Goal: Task Accomplishment & Management: Complete application form

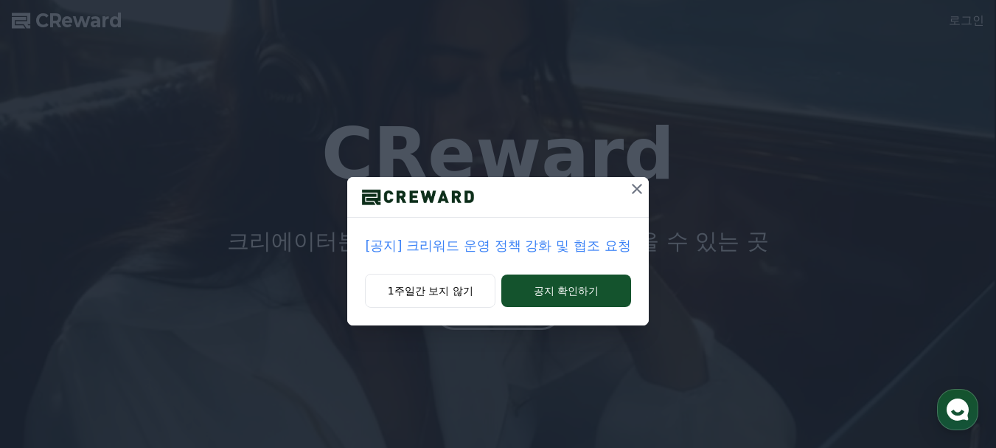
click at [476, 245] on p "[공지] 크리워드 운영 정책 강화 및 협조 요청" at bounding box center [497, 245] width 265 height 21
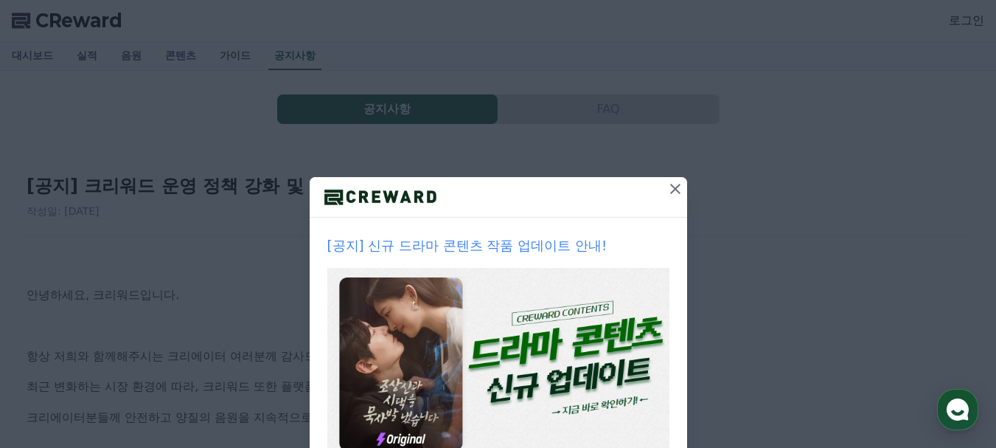
click at [675, 191] on icon at bounding box center [676, 189] width 18 height 18
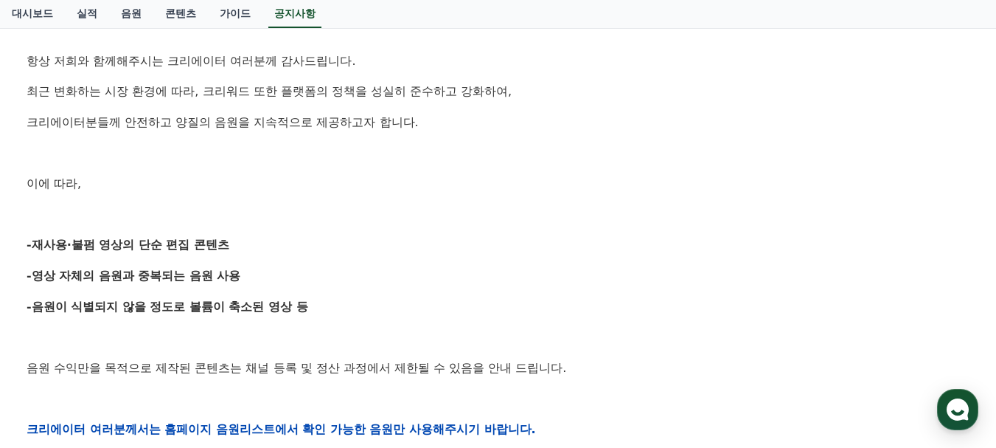
scroll to position [590, 0]
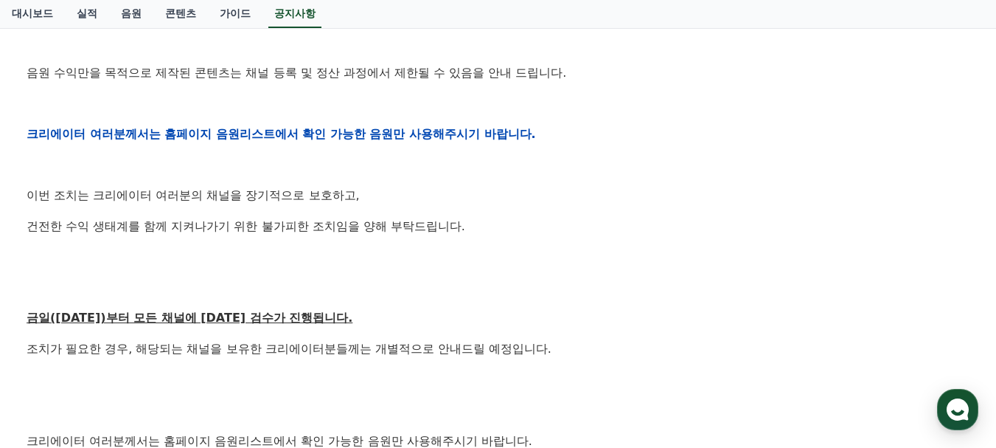
click at [679, 119] on div "안녕하세요, 크리워드입니다. 항상 저희와 함께해주시는 크리에이터 여러분께 감사드립니다. 최근 변화하는 시장 환경에 따라, 크리워드 또한 플랫폼…" at bounding box center [498, 134] width 943 height 939
click at [647, 150] on div "안녕하세요, 크리워드입니다. 항상 저희와 함께해주시는 크리에이터 여러분께 감사드립니다. 최근 변화하는 시장 환경에 따라, 크리워드 또한 플랫폼…" at bounding box center [498, 134] width 943 height 939
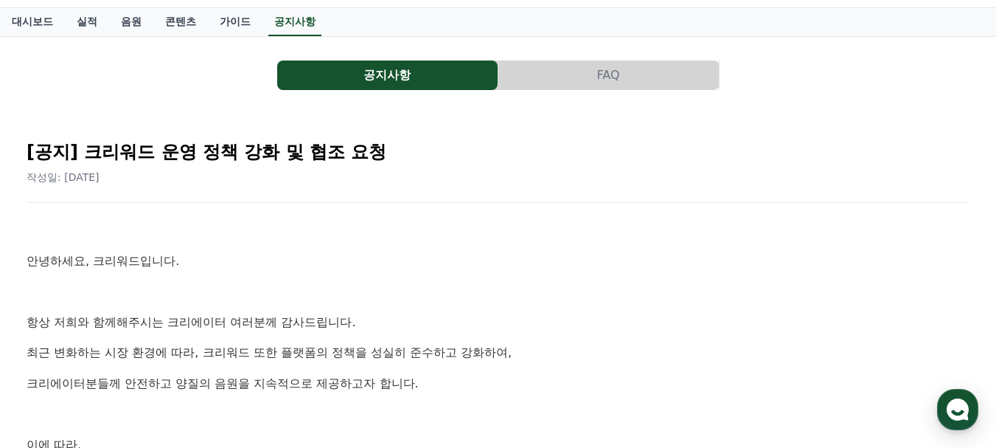
scroll to position [0, 0]
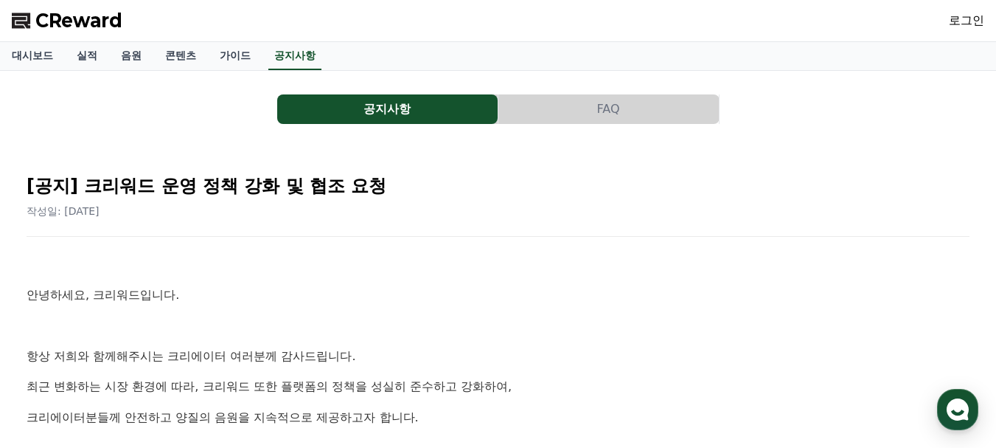
click at [353, 111] on button "공지사항" at bounding box center [387, 108] width 220 height 29
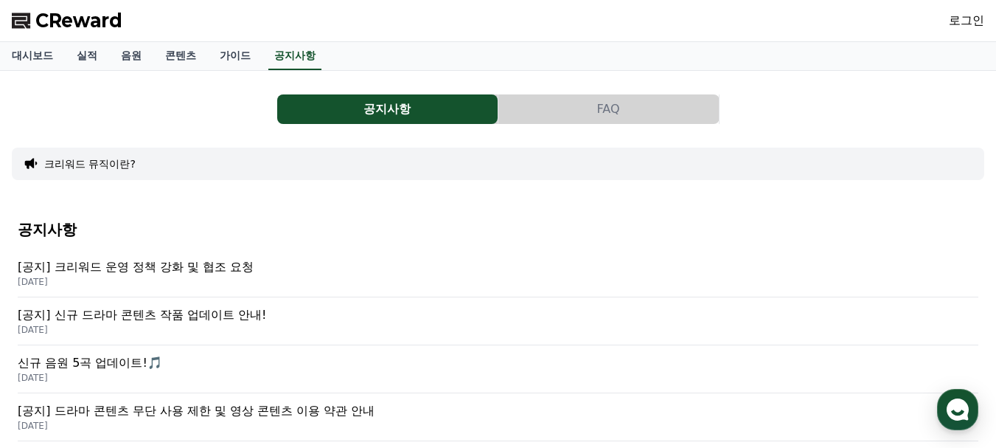
click at [584, 116] on button "FAQ" at bounding box center [608, 108] width 220 height 29
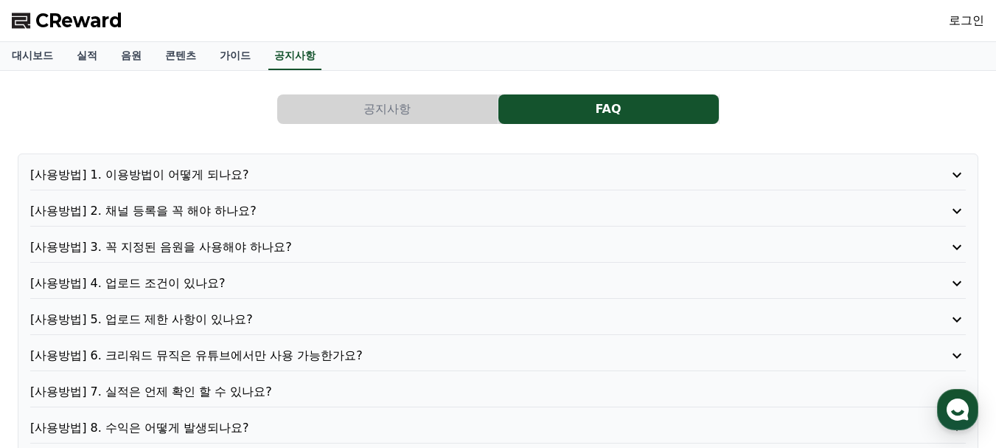
click at [159, 205] on p "[사용방법] 2. 채널 등록을 꼭 해야 하나요?" at bounding box center [460, 211] width 860 height 18
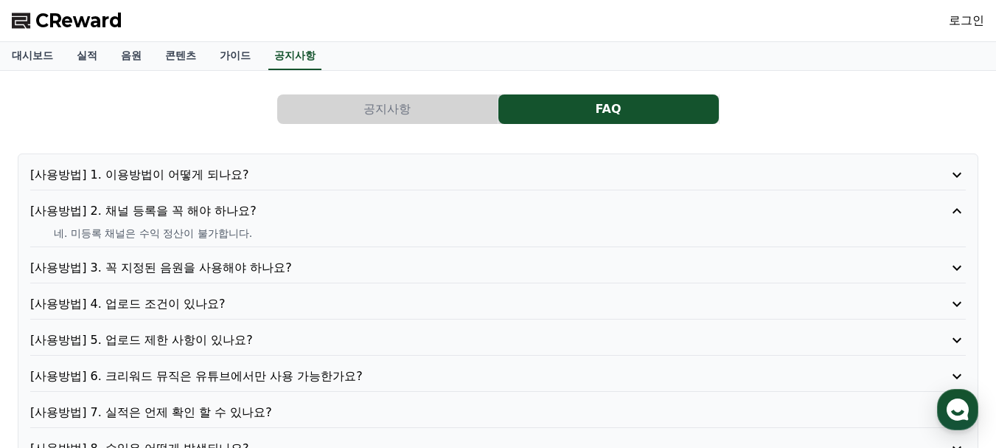
click at [164, 186] on div "[사용방법] 1. 이용방법이 어떻게 되나요?" at bounding box center [498, 178] width 936 height 24
click at [176, 176] on p "[사용방법] 1. 이용방법이 어떻게 되나요?" at bounding box center [460, 175] width 860 height 18
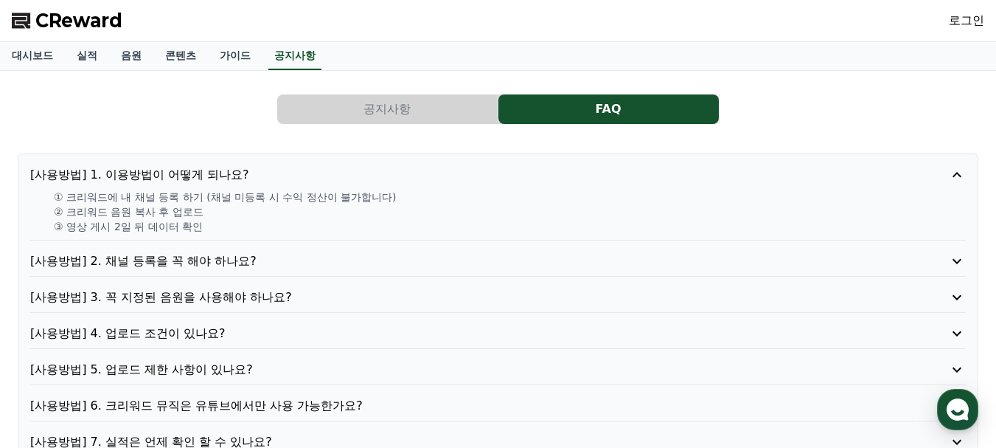
click at [192, 125] on div "공지사항 FAQ [사용방법] 1. 이용방법이 어떻게 되나요? ① 크리워드에 내 채널 등록 하기 (채널 미등록 시 수익 정산이 불가합니다) ② …" at bounding box center [498, 420] width 973 height 675
click at [193, 296] on p "[사용방법] 3. 꼭 지정된 음원을 사용해야 하나요?" at bounding box center [460, 297] width 860 height 18
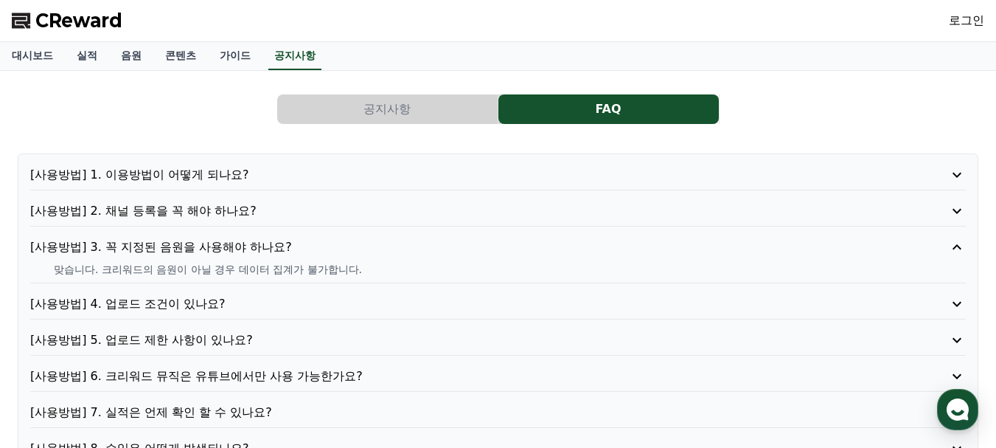
click at [204, 303] on p "[사용방법] 4. 업로드 조건이 있나요?" at bounding box center [460, 304] width 860 height 18
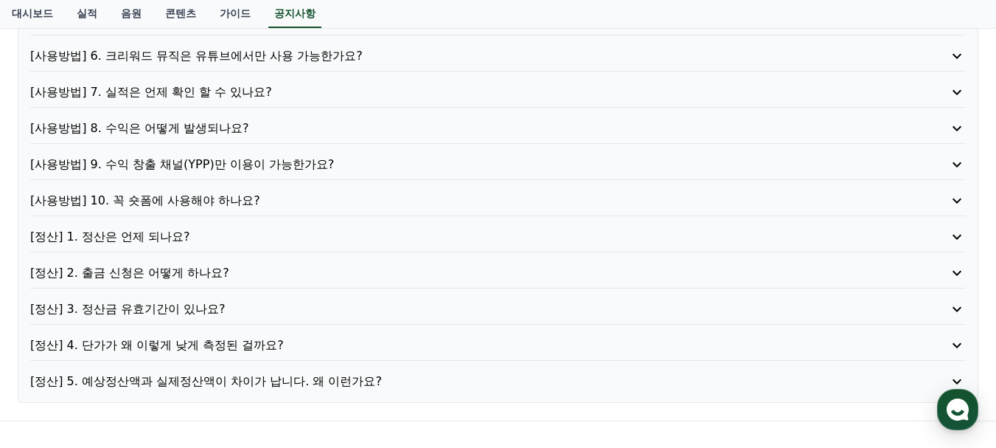
scroll to position [369, 0]
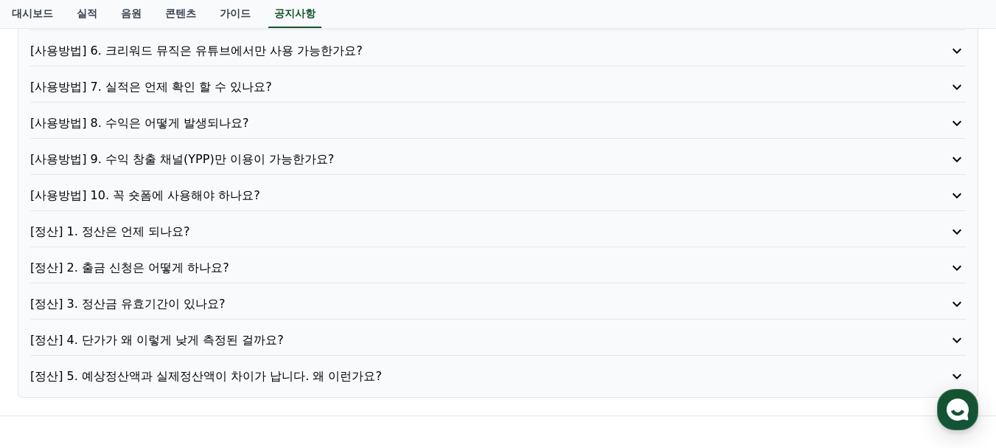
click at [233, 124] on p "[사용방법] 8. 수익은 어떻게 발생되나요?" at bounding box center [460, 123] width 860 height 18
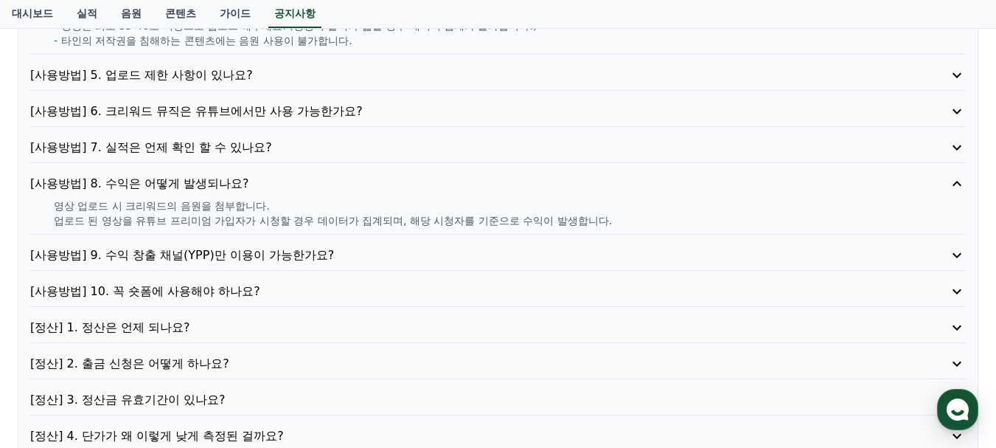
scroll to position [305, 0]
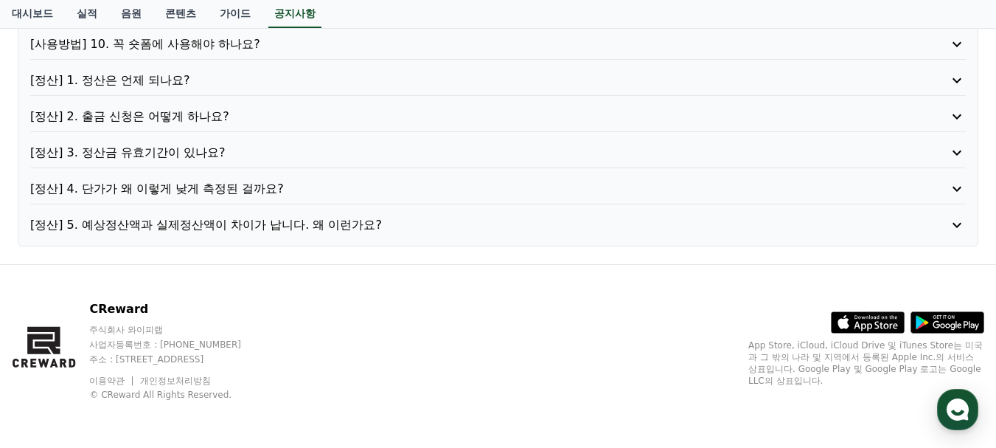
click at [165, 84] on p "[정산] 1. 정산은 언제 되나요?" at bounding box center [460, 81] width 860 height 18
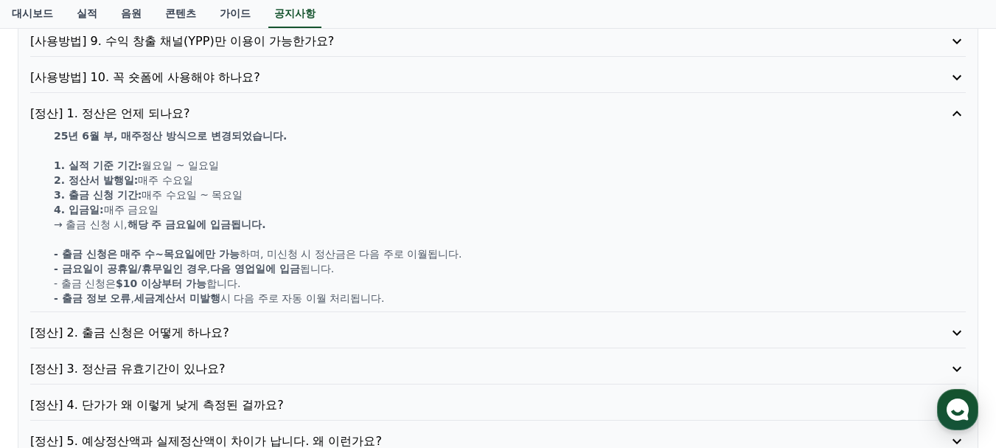
scroll to position [456, 0]
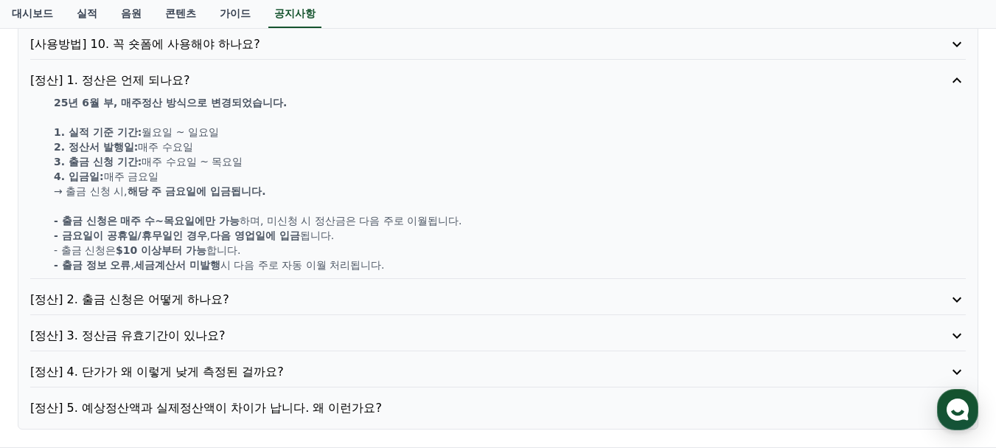
click at [281, 177] on p "4. 입금일: 매주 금요일" at bounding box center [510, 176] width 912 height 15
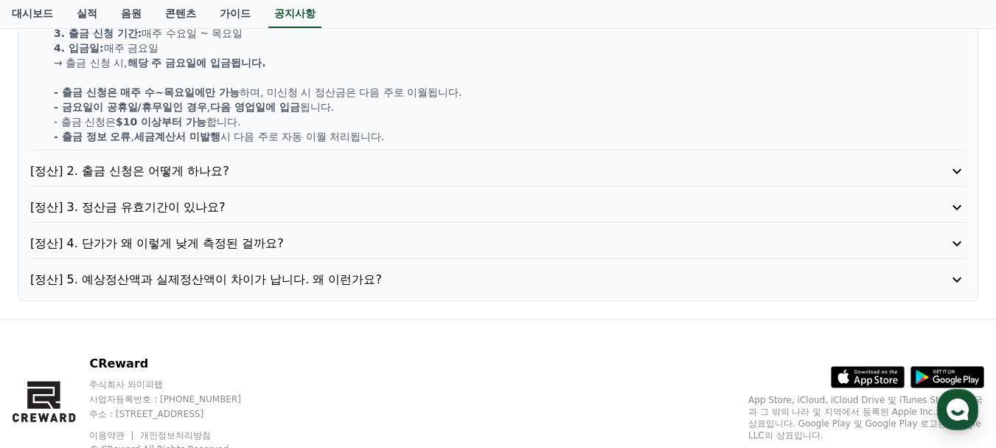
scroll to position [639, 0]
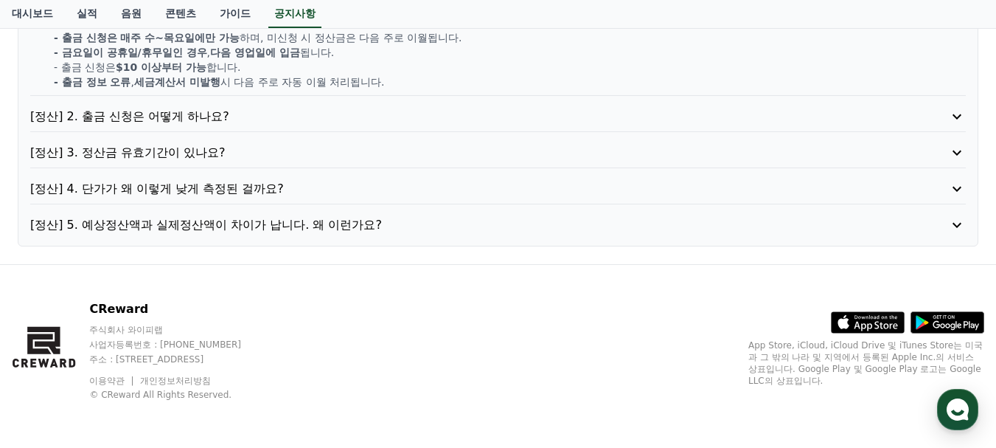
click at [291, 195] on p "[정산] 4. 단가가 왜 이렇게 낮게 측정된 걸까요?" at bounding box center [460, 189] width 860 height 18
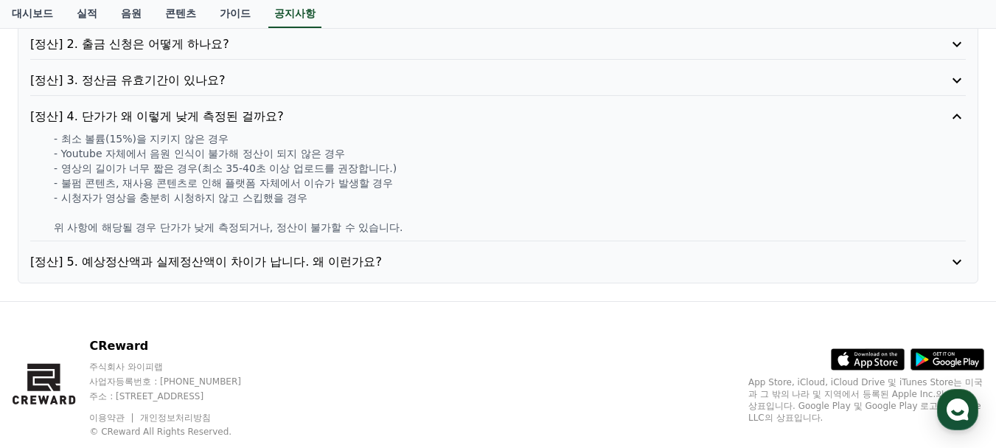
scroll to position [524, 0]
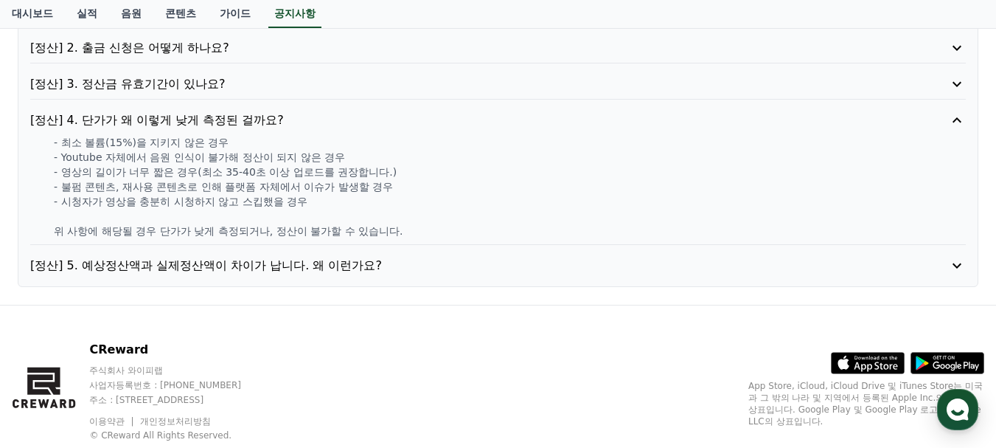
click at [364, 263] on p "[정산] 5. 예상정산액과 실제정산액이 차이가 납니다. 왜 이런가요?" at bounding box center [460, 266] width 860 height 18
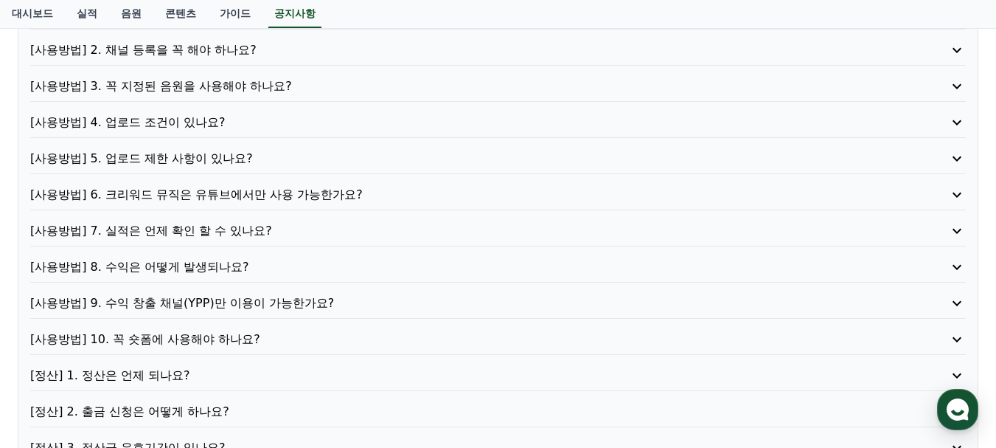
scroll to position [0, 0]
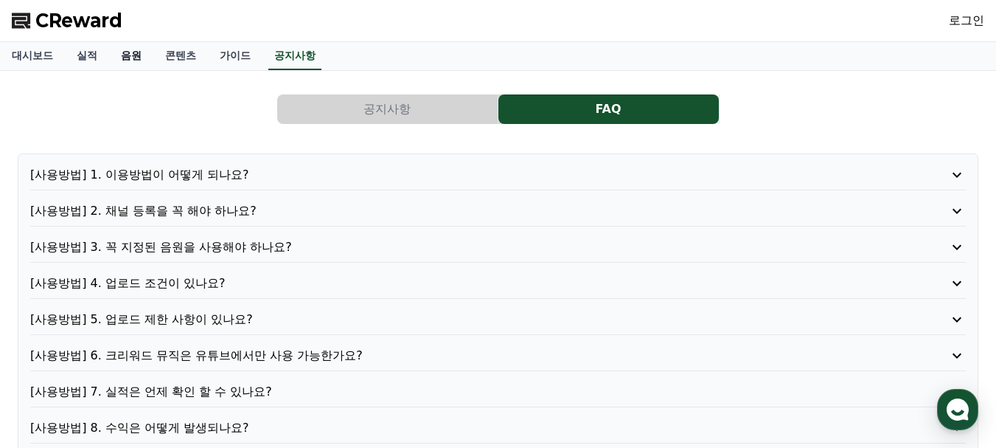
click at [124, 57] on link "음원" at bounding box center [131, 56] width 44 height 28
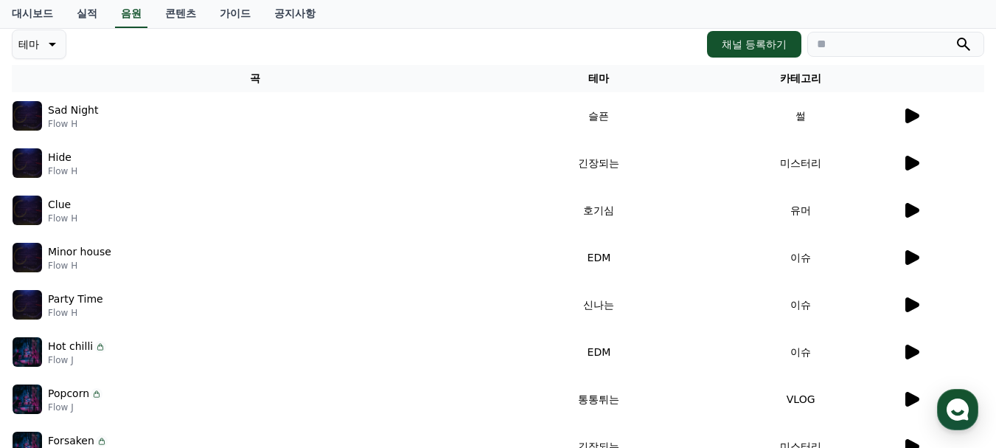
scroll to position [176, 0]
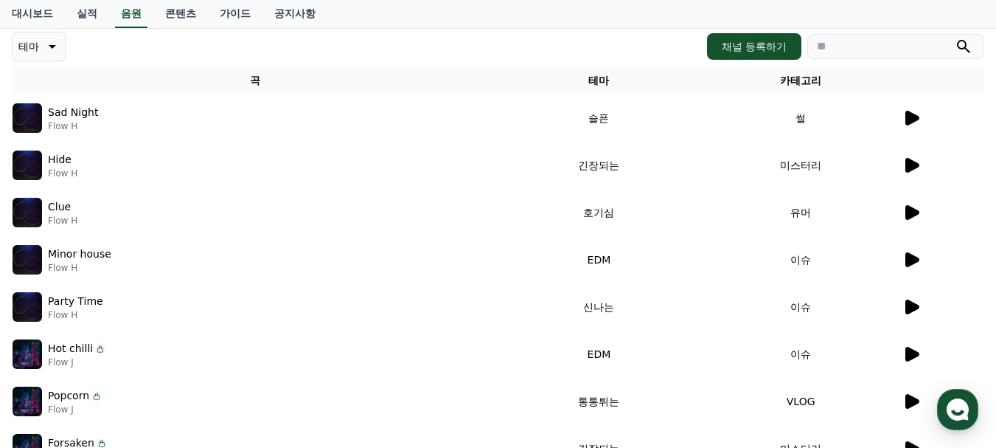
click at [58, 46] on icon at bounding box center [51, 47] width 18 height 18
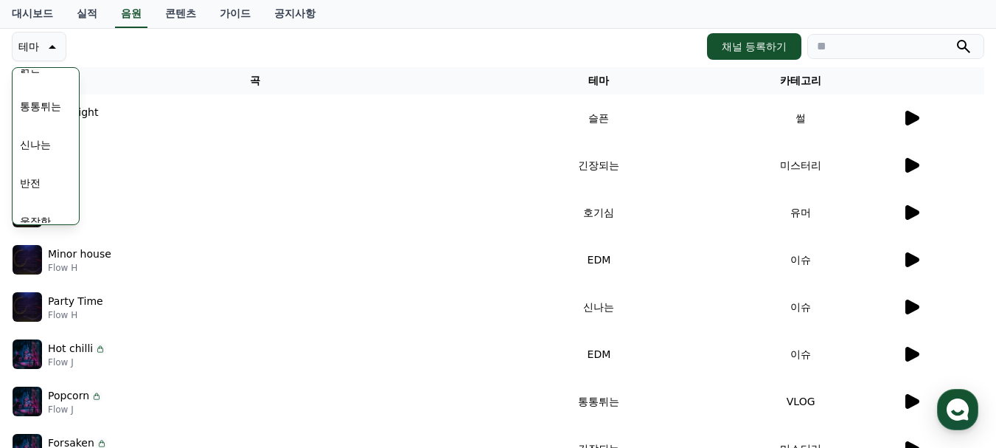
scroll to position [146, 0]
click at [48, 164] on button "신나는" at bounding box center [35, 169] width 43 height 32
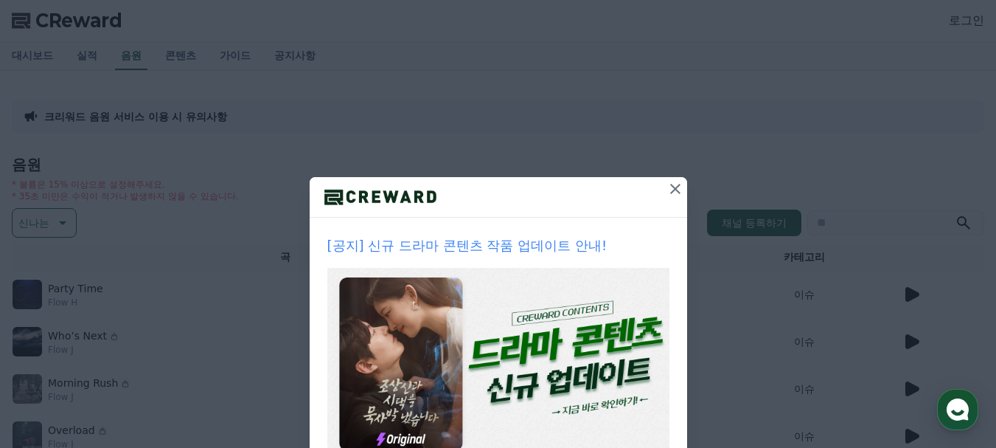
click at [667, 190] on icon at bounding box center [676, 189] width 18 height 18
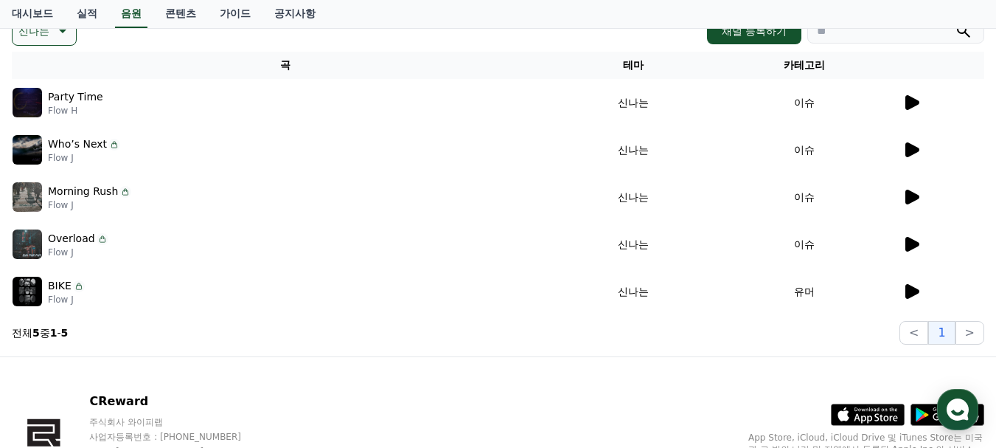
scroll to position [181, 0]
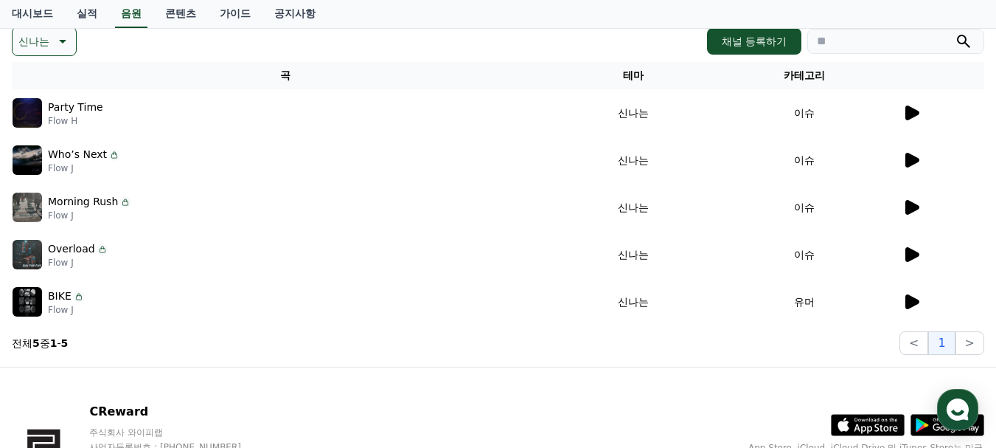
click at [915, 108] on icon at bounding box center [911, 113] width 18 height 18
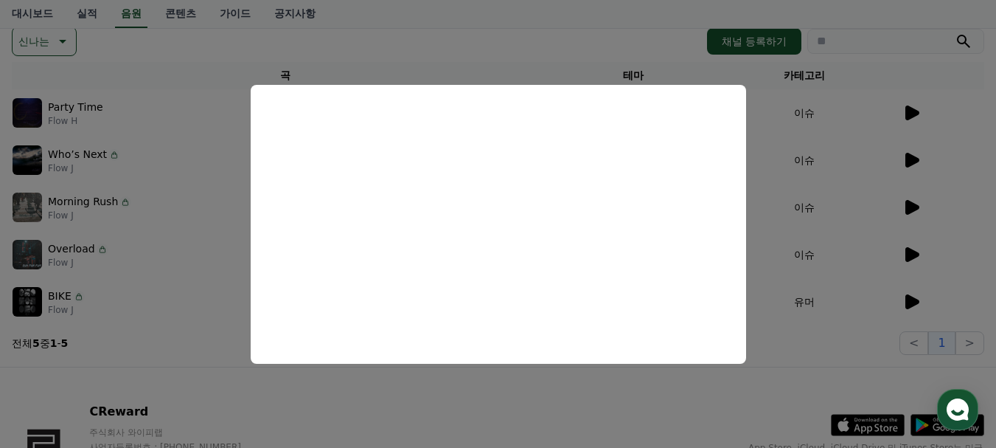
click at [801, 96] on button "close modal" at bounding box center [498, 224] width 996 height 448
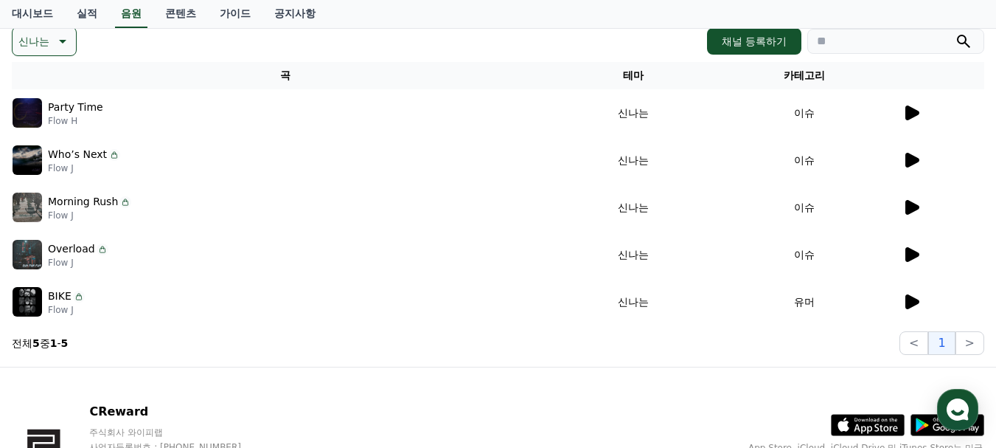
click at [46, 36] on p "신나는" at bounding box center [33, 41] width 31 height 21
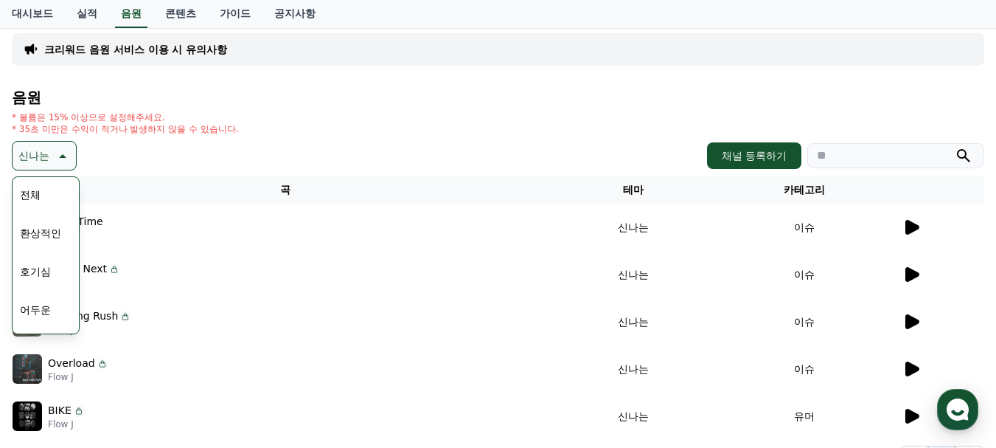
scroll to position [0, 0]
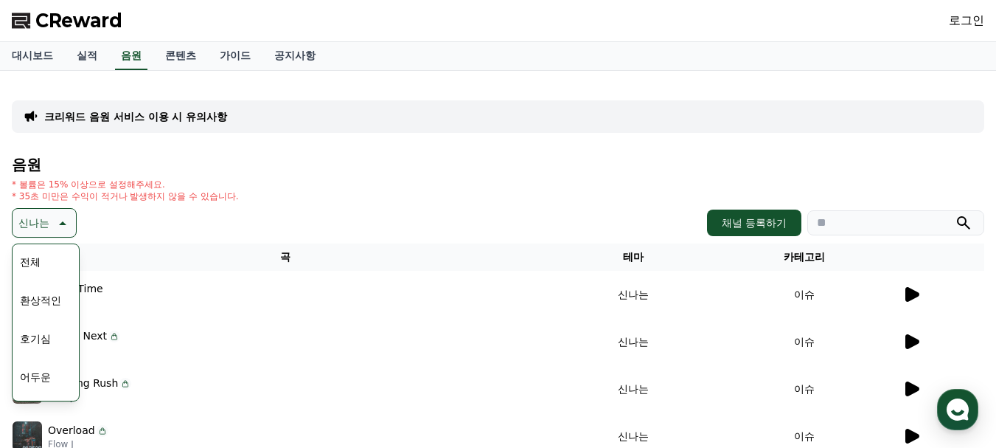
click at [41, 251] on button "전체" at bounding box center [30, 262] width 32 height 32
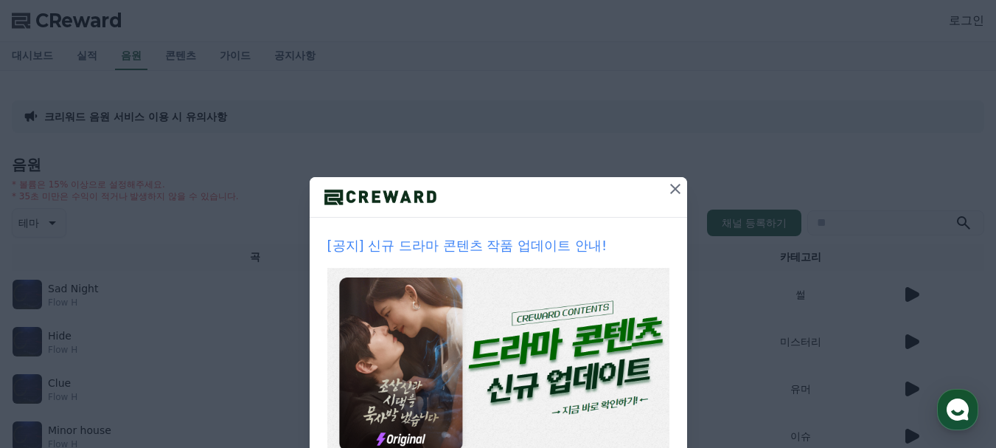
click at [674, 185] on icon at bounding box center [675, 189] width 10 height 10
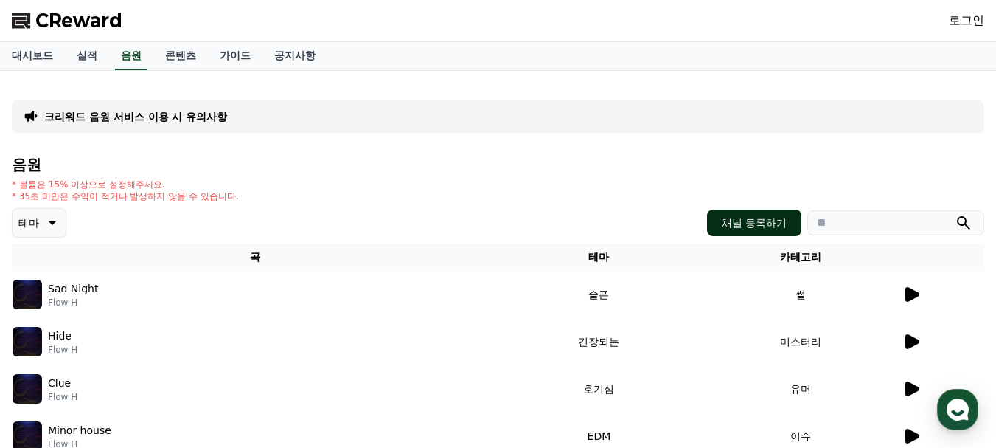
click at [779, 229] on button "채널 등록하기" at bounding box center [754, 222] width 94 height 27
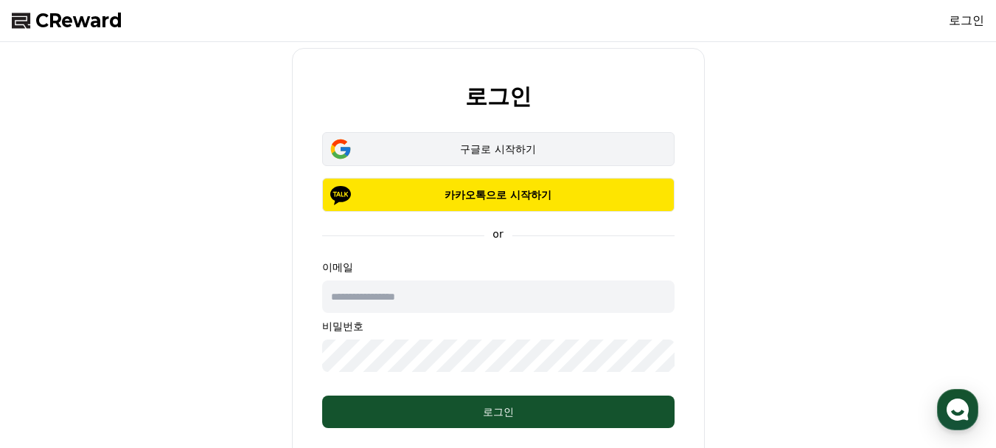
click at [488, 142] on div "구글로 시작하기" at bounding box center [499, 149] width 310 height 15
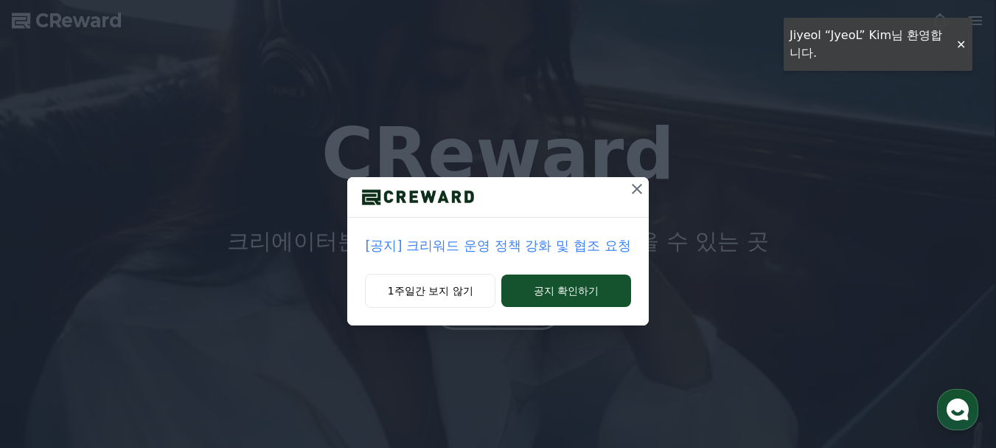
click at [627, 192] on button at bounding box center [637, 189] width 24 height 24
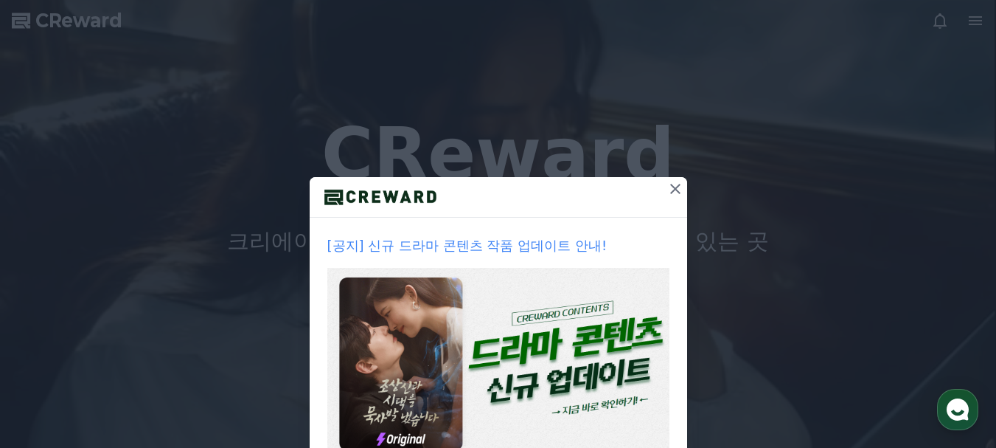
click at [667, 192] on icon at bounding box center [676, 189] width 18 height 18
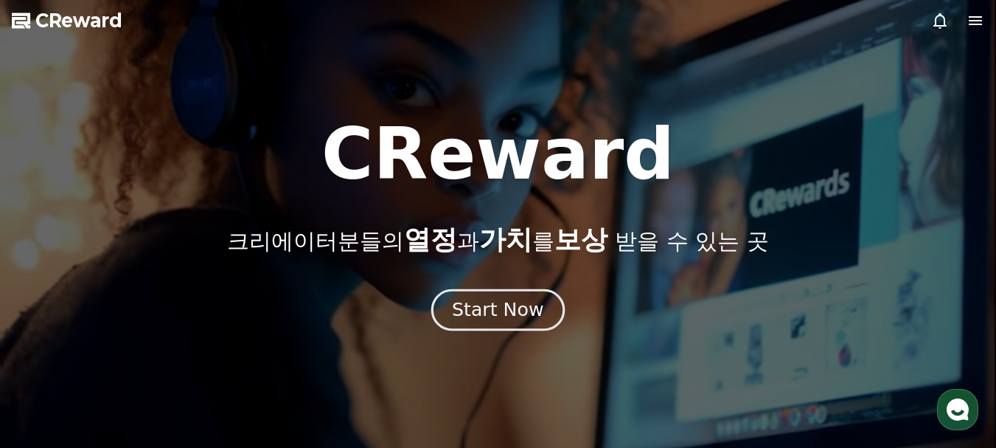
click at [501, 308] on div "Start Now" at bounding box center [497, 309] width 91 height 25
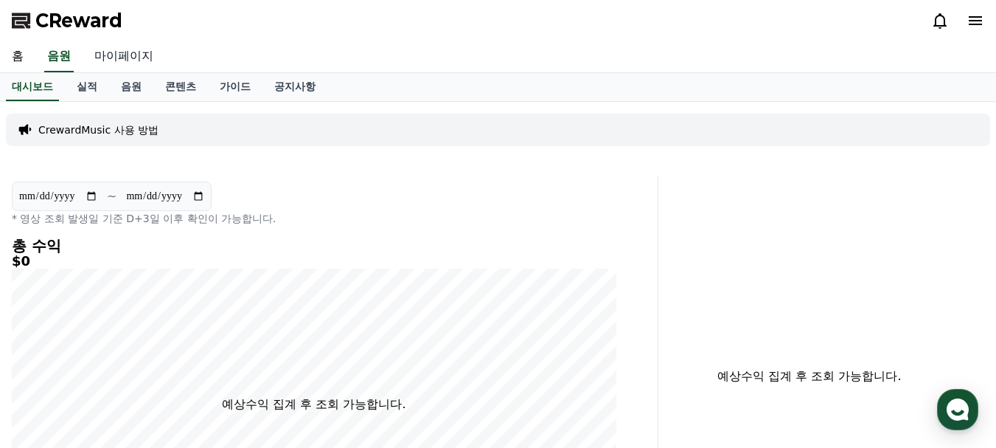
click at [115, 61] on link "마이페이지" at bounding box center [124, 56] width 83 height 31
select select "**********"
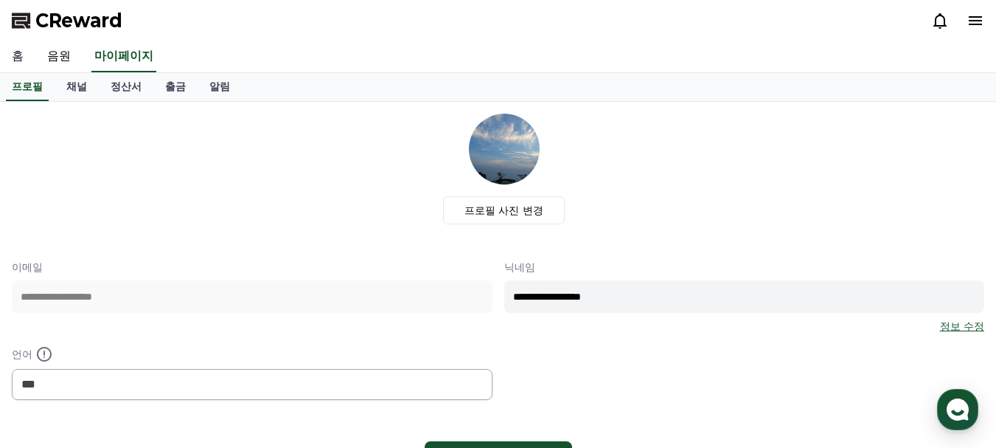
click at [29, 61] on link "홈" at bounding box center [17, 56] width 35 height 31
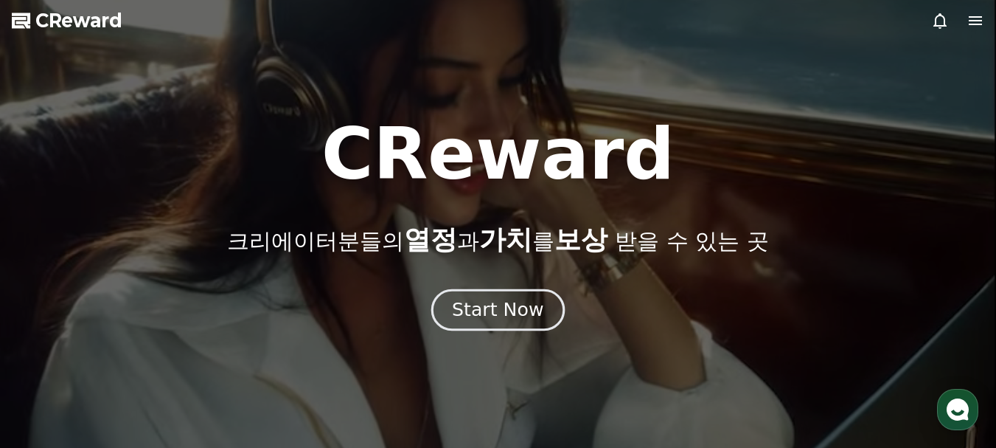
click at [476, 306] on div "Start Now" at bounding box center [497, 309] width 91 height 25
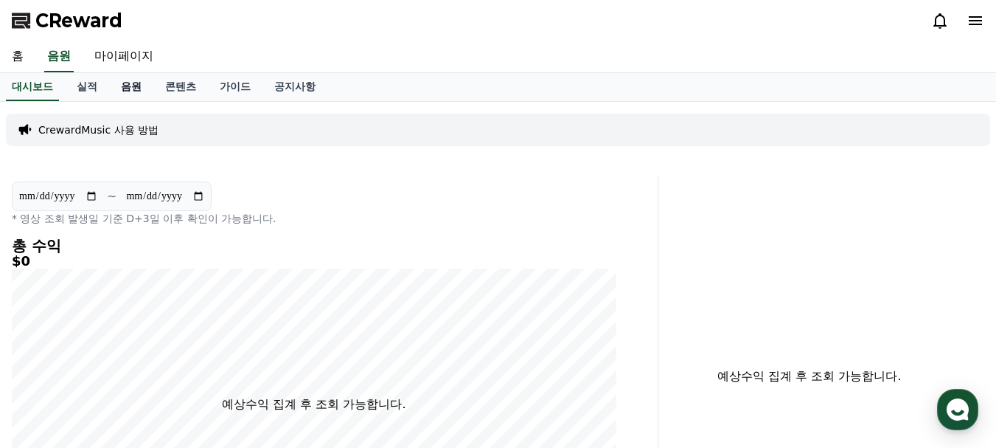
click at [134, 96] on link "음원" at bounding box center [131, 87] width 44 height 28
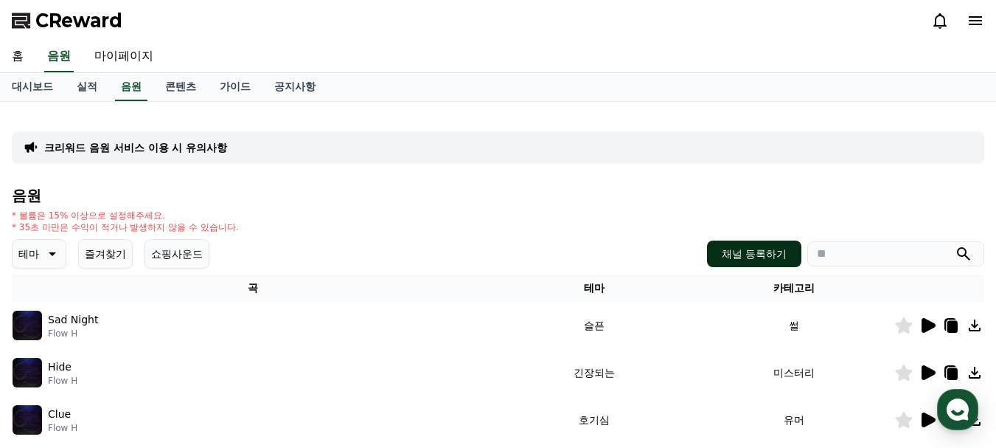
click at [779, 252] on button "채널 등록하기" at bounding box center [754, 253] width 94 height 27
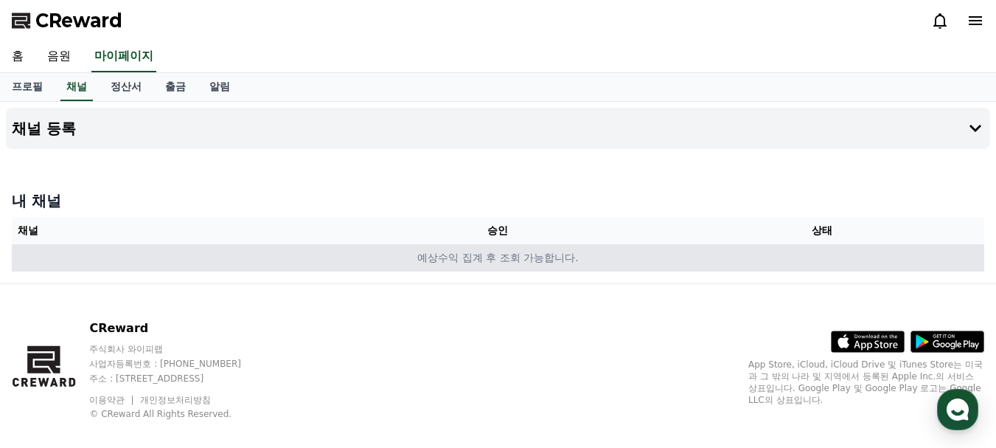
click at [542, 268] on td "예상수익 집계 후 조회 가능합니다." at bounding box center [498, 257] width 973 height 27
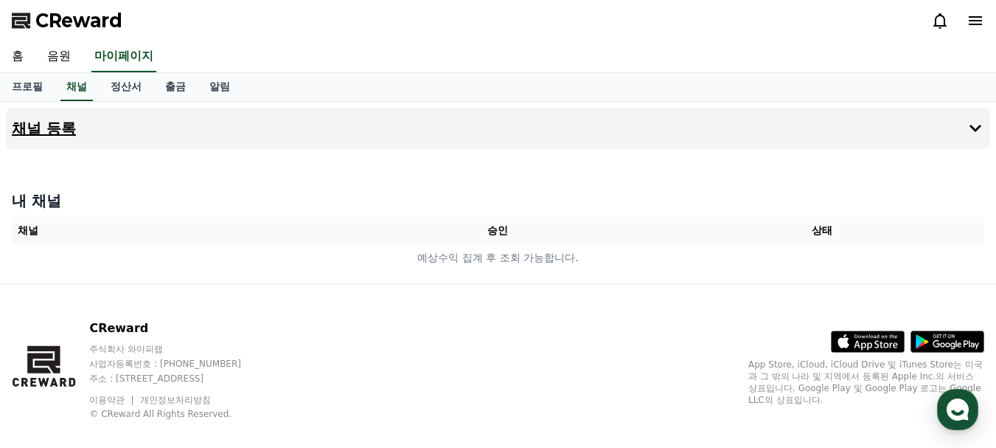
click at [790, 137] on button "채널 등록" at bounding box center [498, 128] width 984 height 41
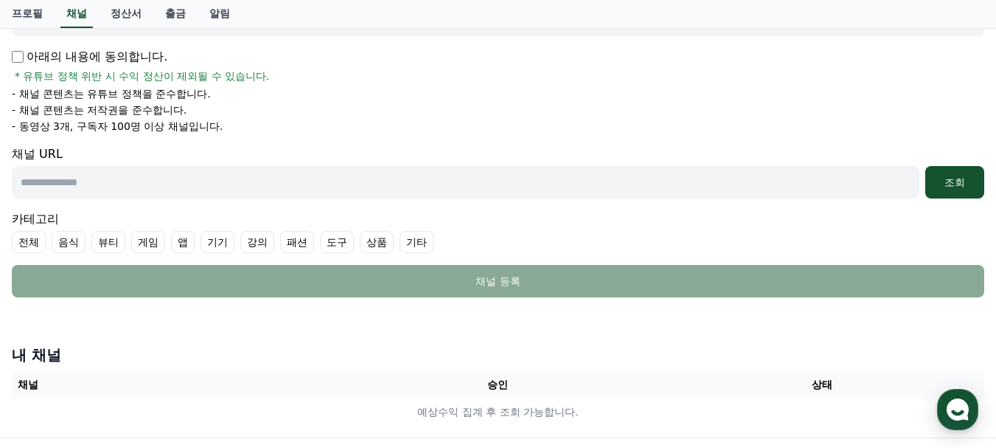
scroll to position [261, 0]
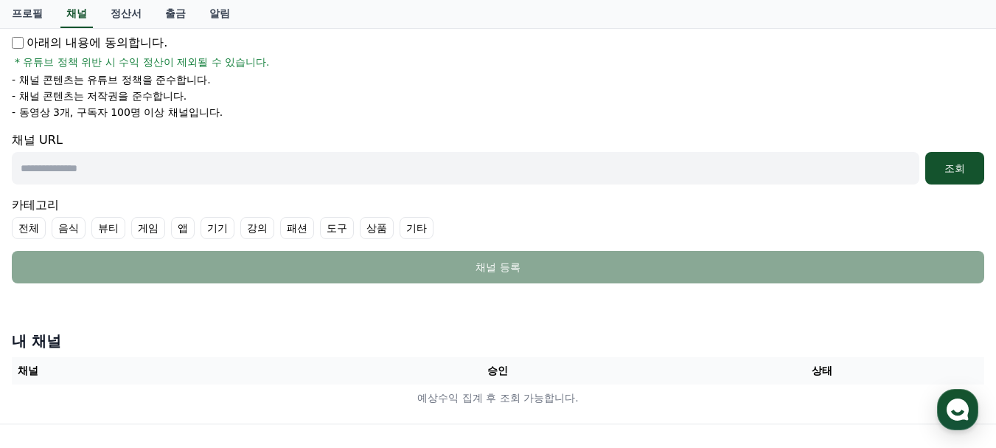
click at [420, 227] on label "기타" at bounding box center [417, 228] width 34 height 22
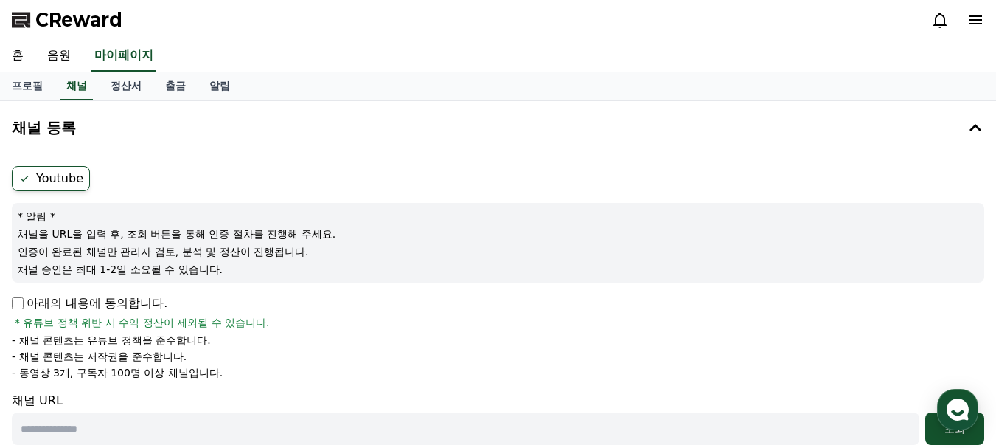
scroll to position [0, 0]
click at [60, 189] on label "Youtube" at bounding box center [51, 179] width 78 height 25
click at [488, 147] on button "채널 등록" at bounding box center [498, 128] width 984 height 41
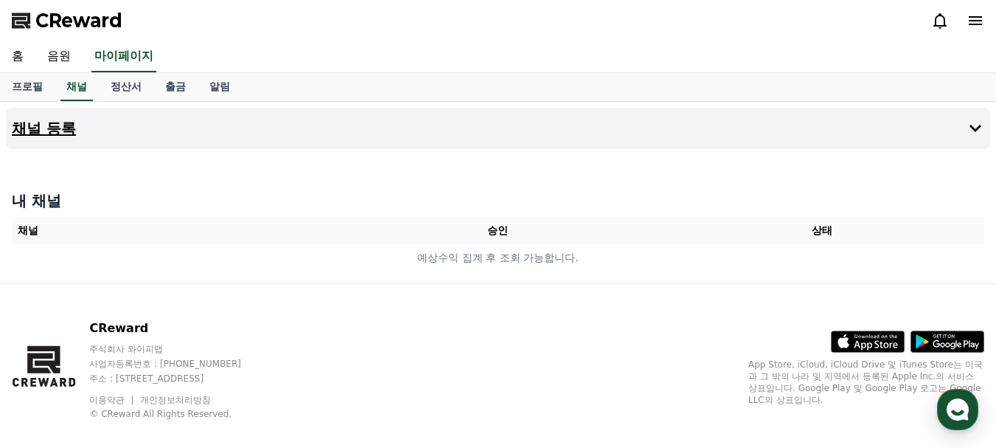
click at [253, 145] on button "채널 등록" at bounding box center [498, 128] width 984 height 41
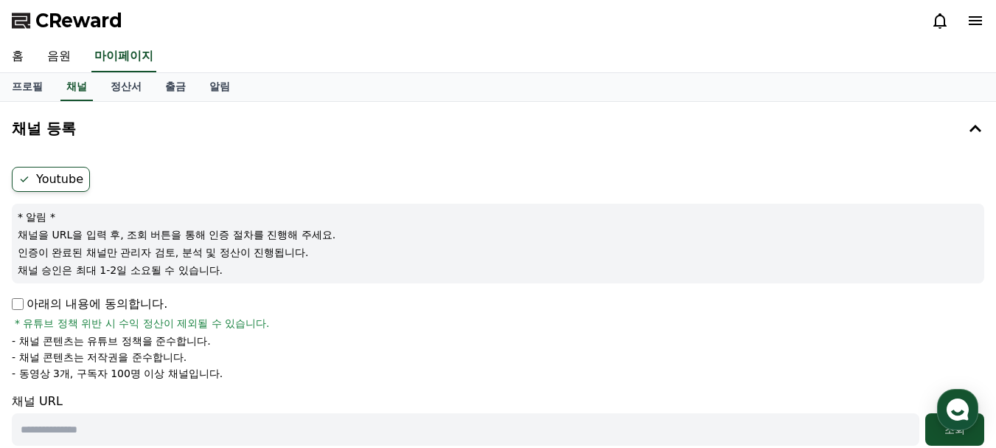
click at [111, 257] on p "인증이 완료된 채널만 관리자 검토, 분석 및 정산이 진행됩니다." at bounding box center [498, 252] width 961 height 15
click at [52, 299] on p "아래의 내용에 동의합니다." at bounding box center [90, 304] width 156 height 18
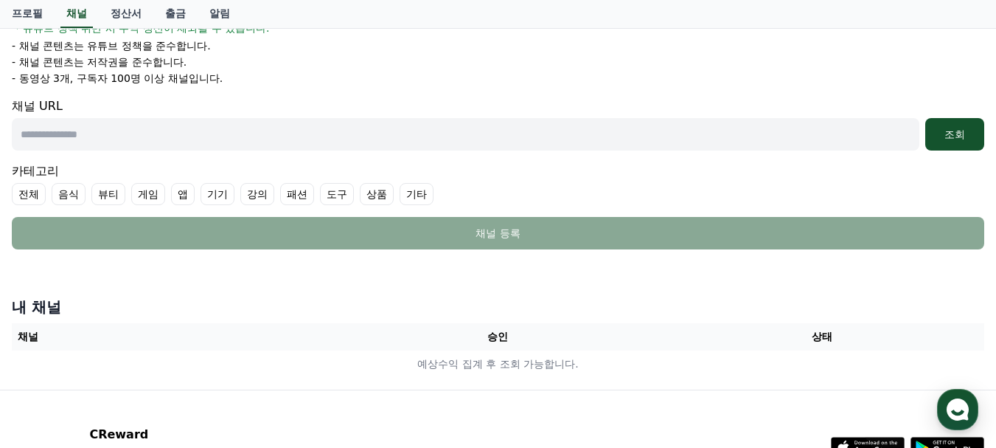
click at [320, 133] on input "text" at bounding box center [466, 134] width 908 height 32
paste input "**********"
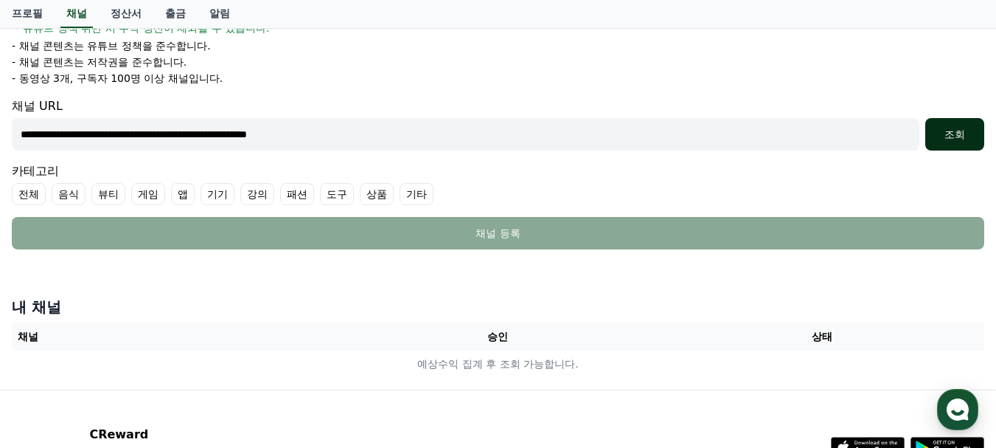
type input "**********"
click at [958, 126] on button "조회" at bounding box center [954, 134] width 59 height 32
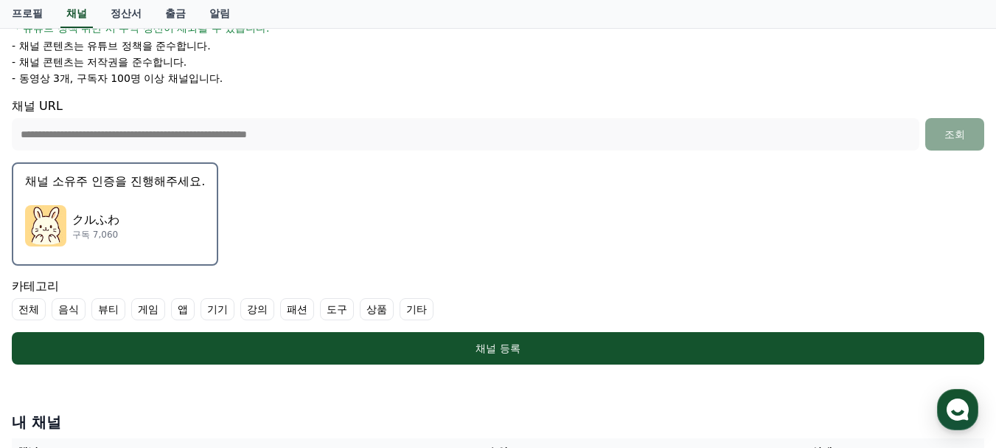
click at [422, 314] on label "기타" at bounding box center [417, 309] width 34 height 22
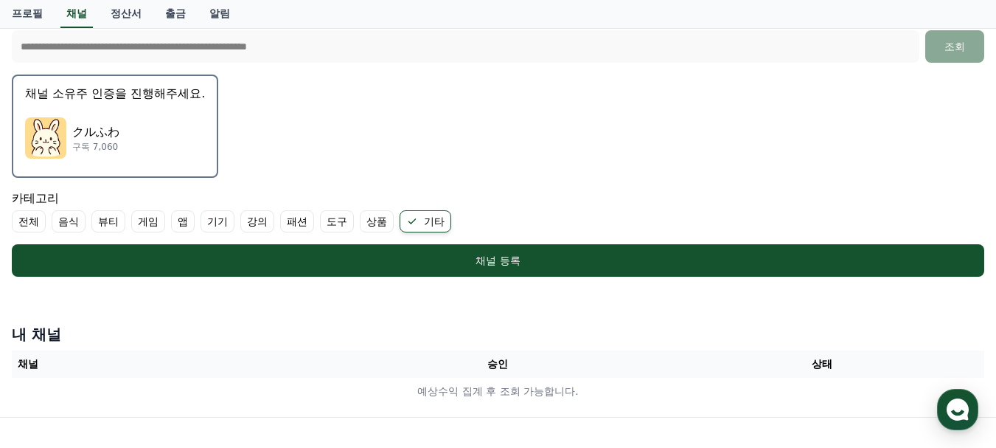
scroll to position [381, 0]
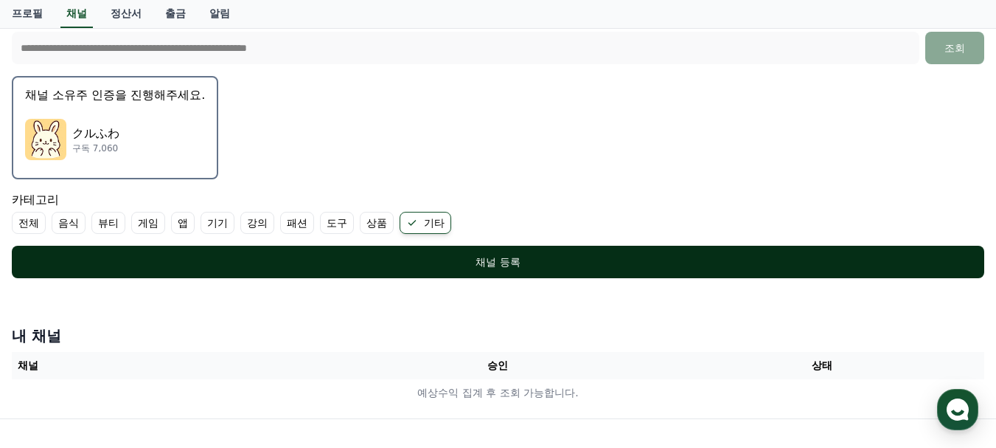
click at [537, 273] on button "채널 등록" at bounding box center [498, 262] width 973 height 32
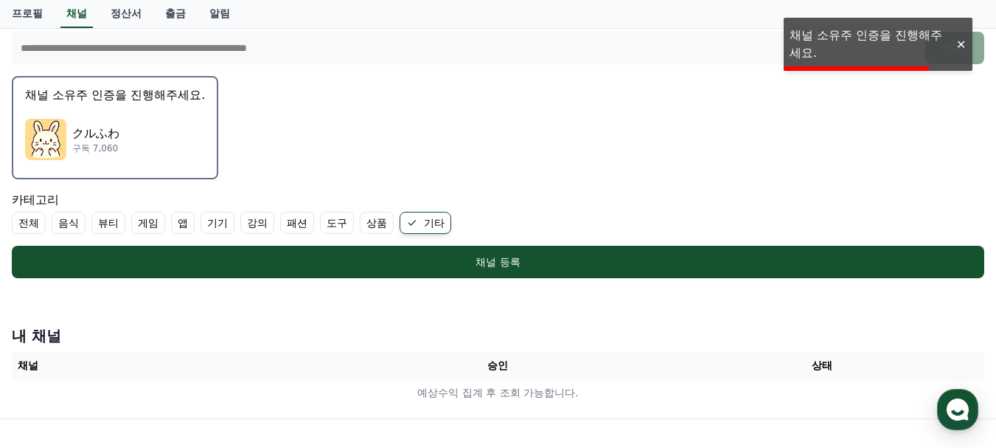
click at [140, 122] on div "クルふわ 구독 7,060" at bounding box center [115, 139] width 180 height 59
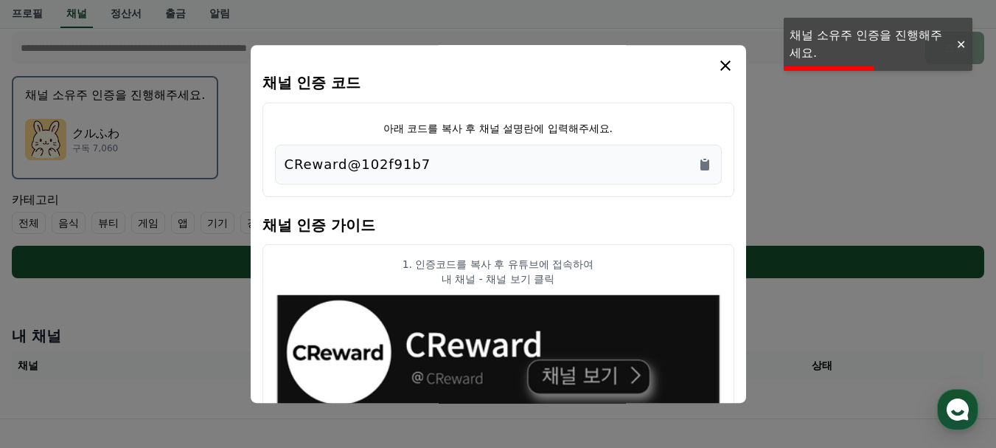
click at [491, 165] on div "CReward@102f91b7" at bounding box center [499, 164] width 428 height 21
click at [703, 171] on icon "Copy to clipboard" at bounding box center [705, 164] width 15 height 15
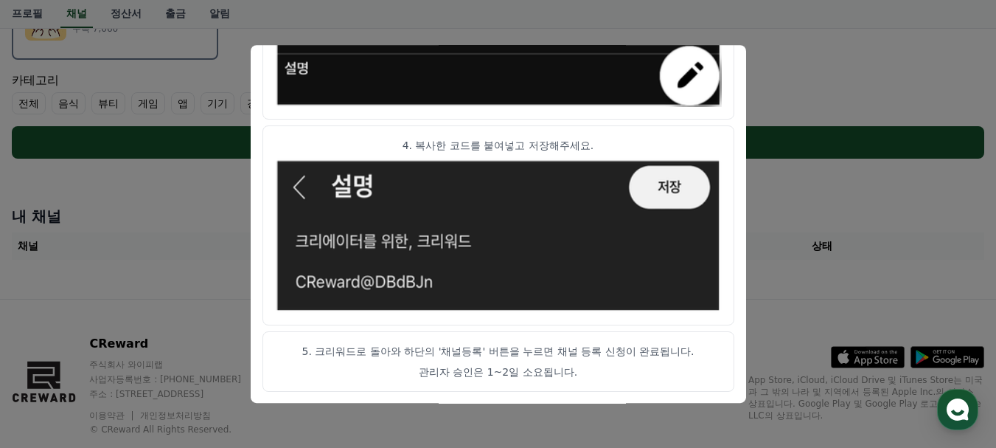
scroll to position [535, 0]
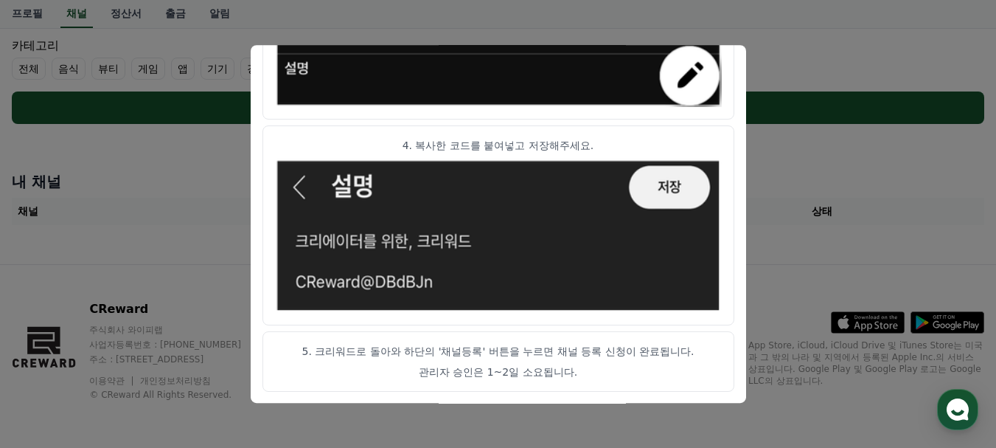
click at [784, 188] on button "close modal" at bounding box center [498, 224] width 996 height 448
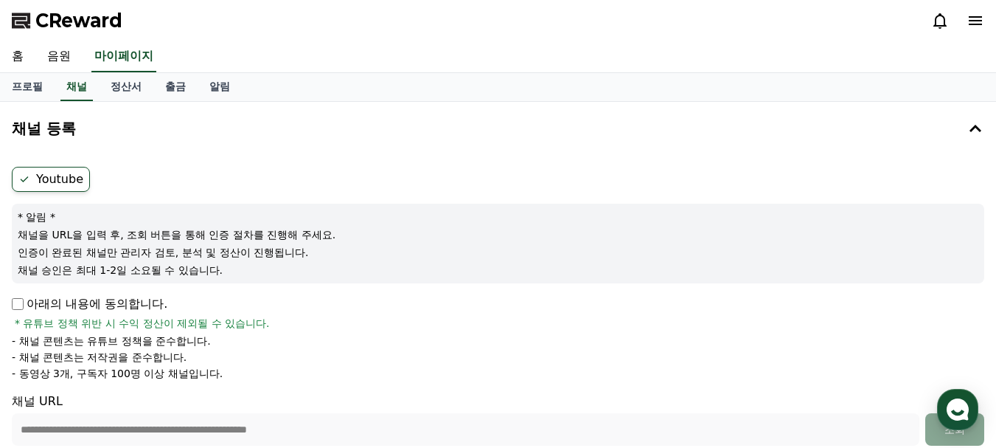
scroll to position [295, 0]
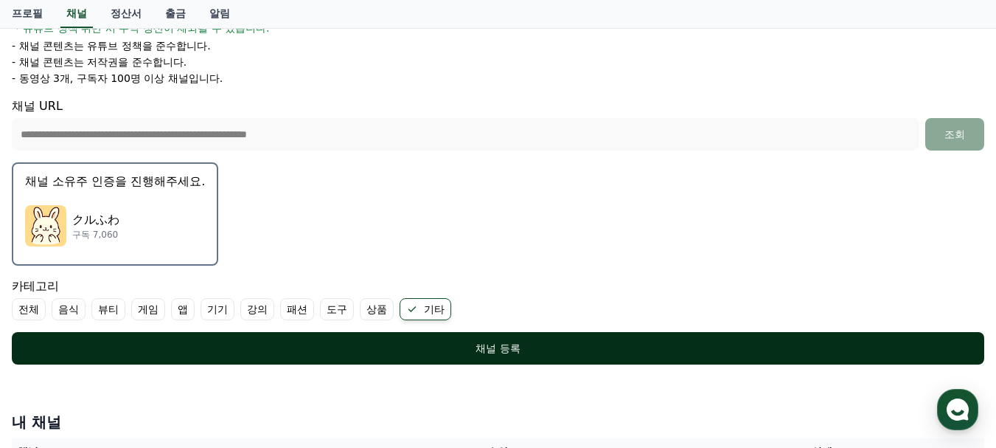
click at [454, 358] on button "채널 등록" at bounding box center [498, 348] width 973 height 32
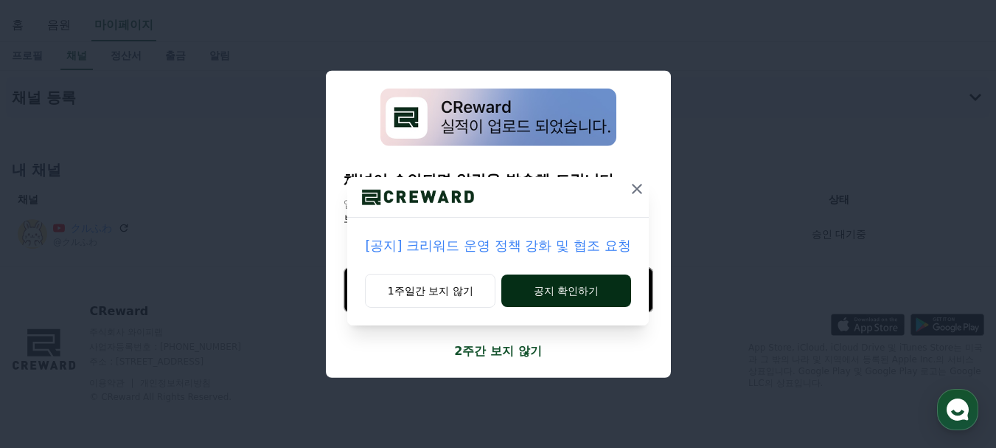
click at [615, 285] on button "공지 확인하기" at bounding box center [565, 290] width 129 height 32
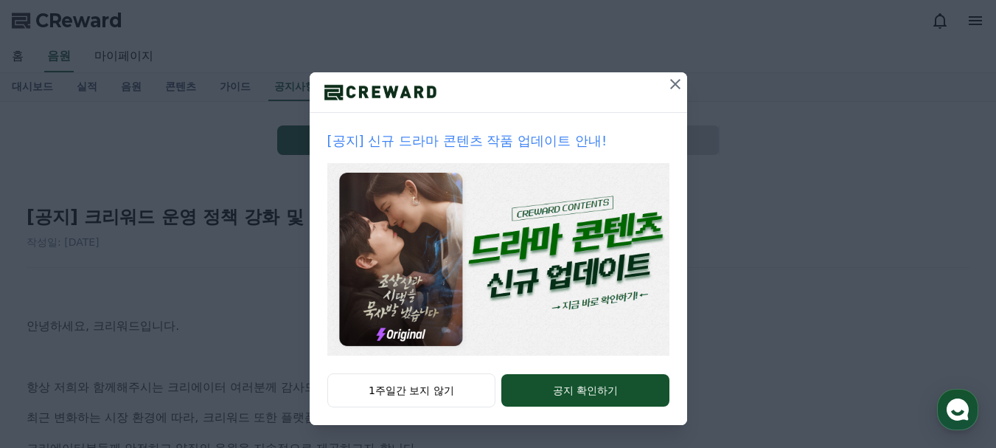
scroll to position [105, 0]
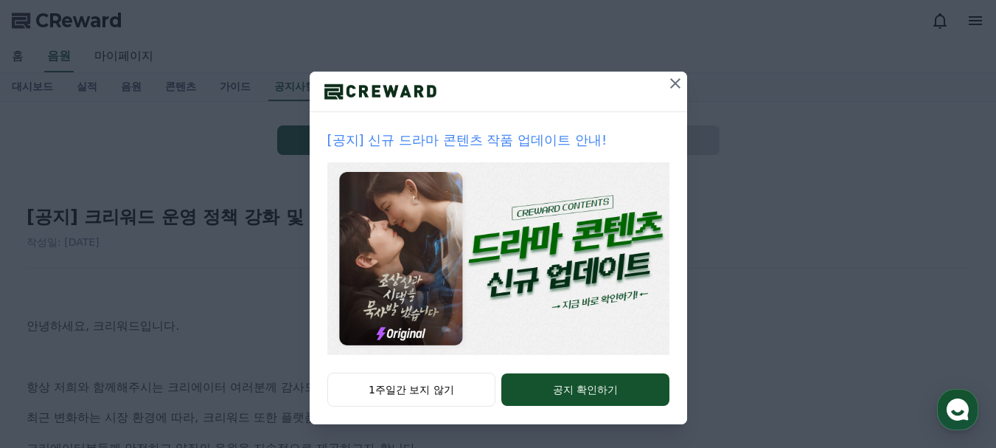
click at [667, 90] on icon at bounding box center [676, 83] width 18 height 18
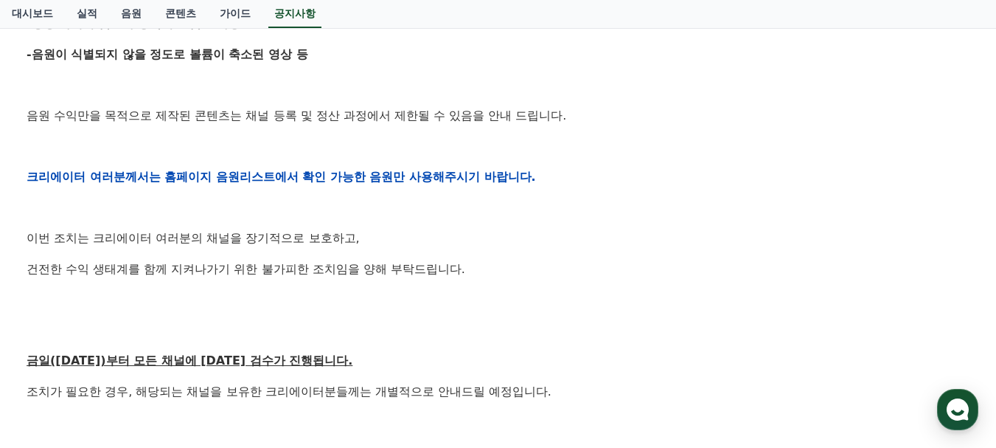
scroll to position [295, 0]
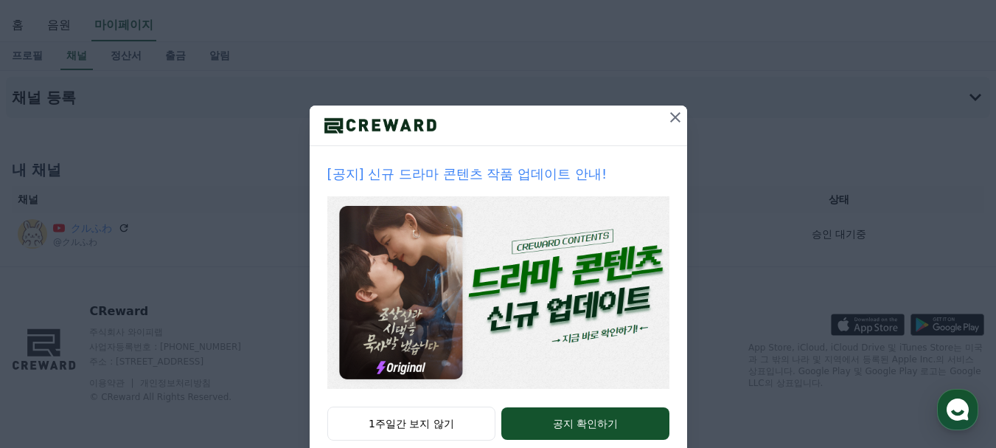
scroll to position [105, 0]
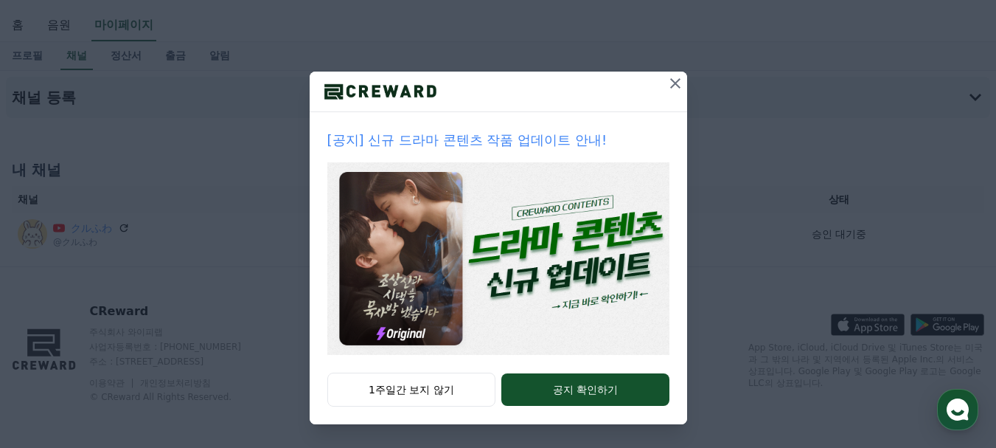
click at [667, 87] on icon at bounding box center [676, 83] width 18 height 18
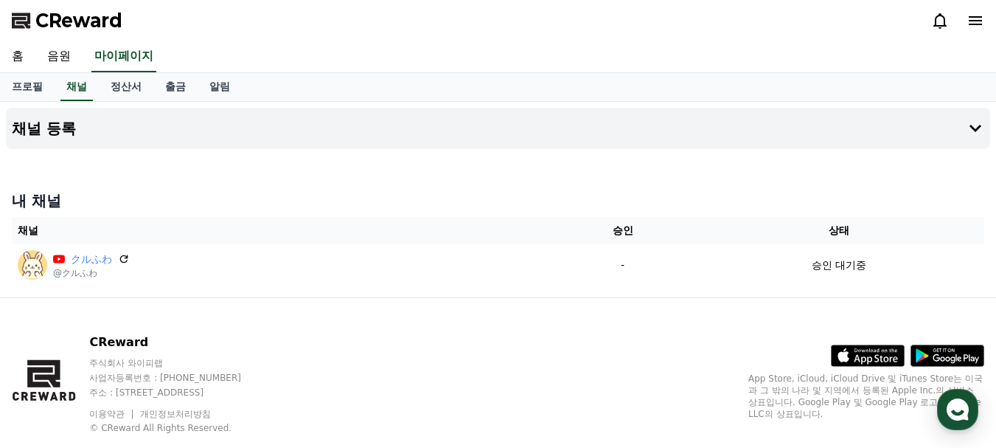
scroll to position [33, 0]
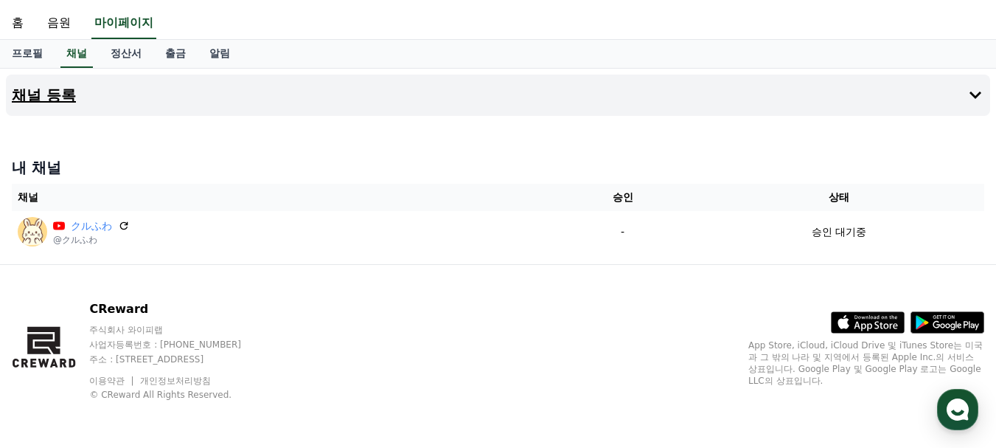
click at [936, 96] on button "채널 등록" at bounding box center [498, 94] width 984 height 41
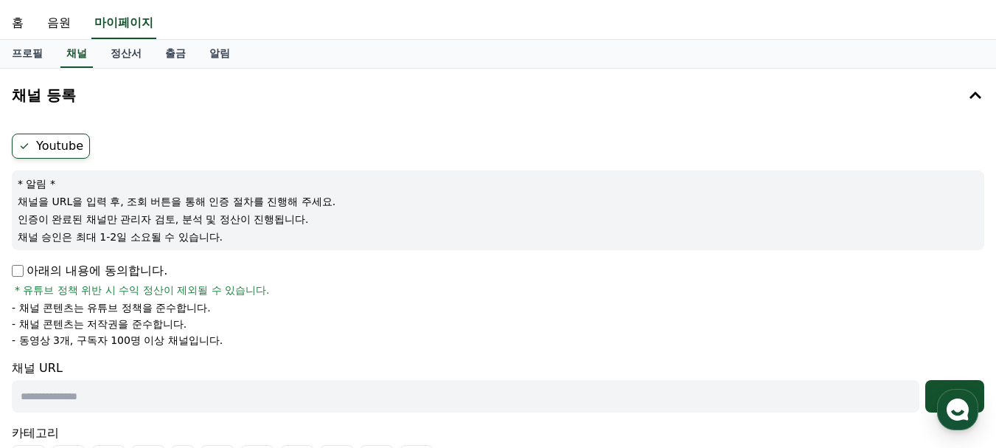
click at [25, 271] on p "아래의 내용에 동의합니다." at bounding box center [90, 271] width 156 height 18
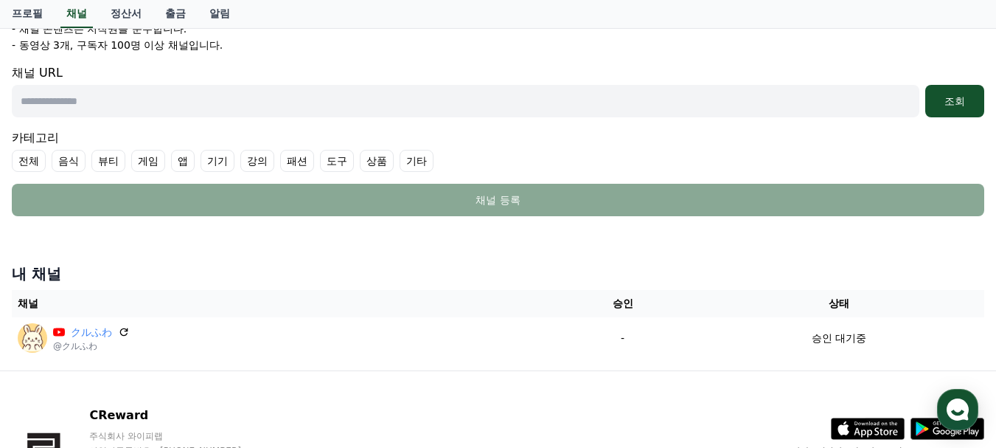
click at [187, 96] on input "text" at bounding box center [466, 101] width 908 height 32
paste input "**********"
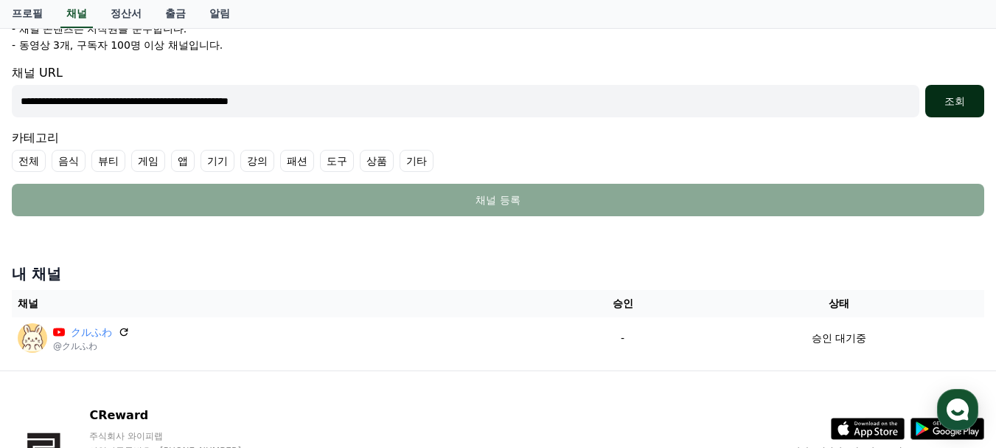
type input "**********"
click at [946, 105] on div "조회" at bounding box center [954, 101] width 47 height 15
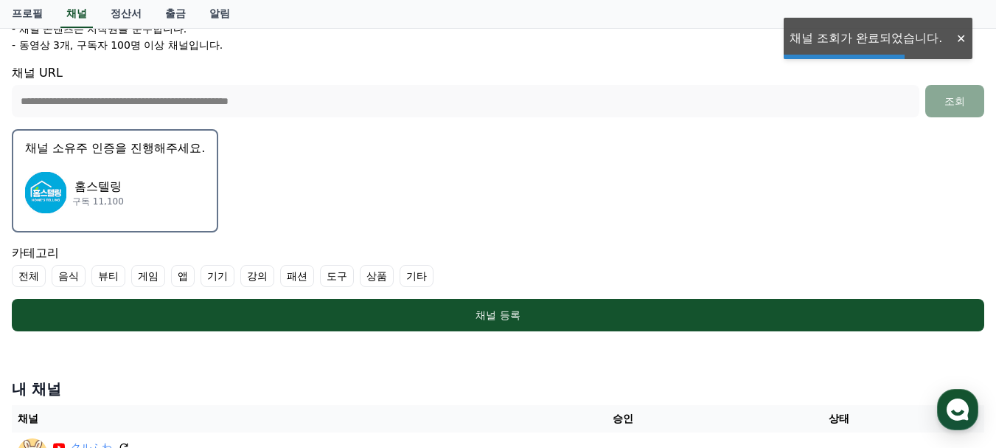
click at [135, 181] on div "홈스텔링 구독 11,100" at bounding box center [115, 192] width 180 height 59
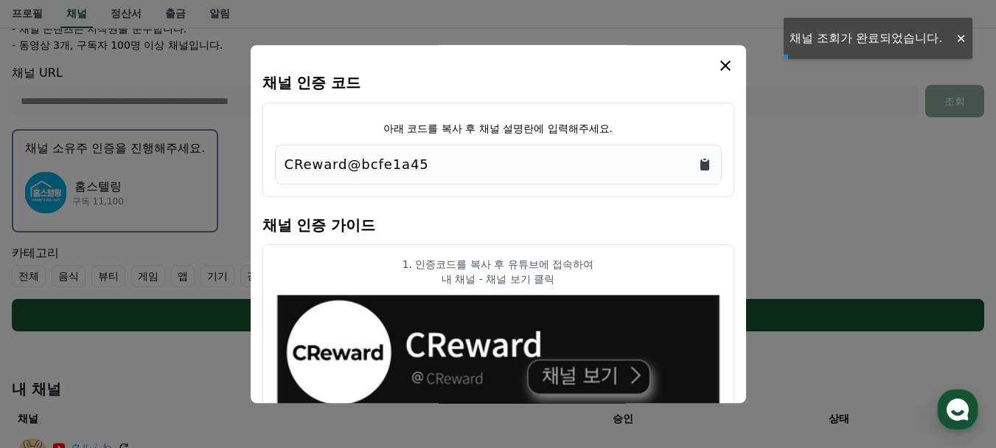
click at [703, 164] on icon "Copy to clipboard" at bounding box center [704, 164] width 9 height 11
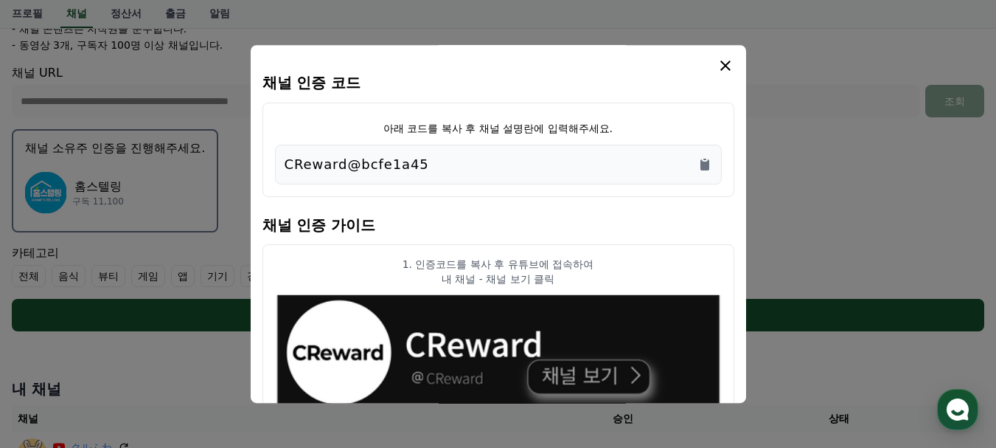
click at [728, 64] on icon "modal" at bounding box center [726, 66] width 18 height 18
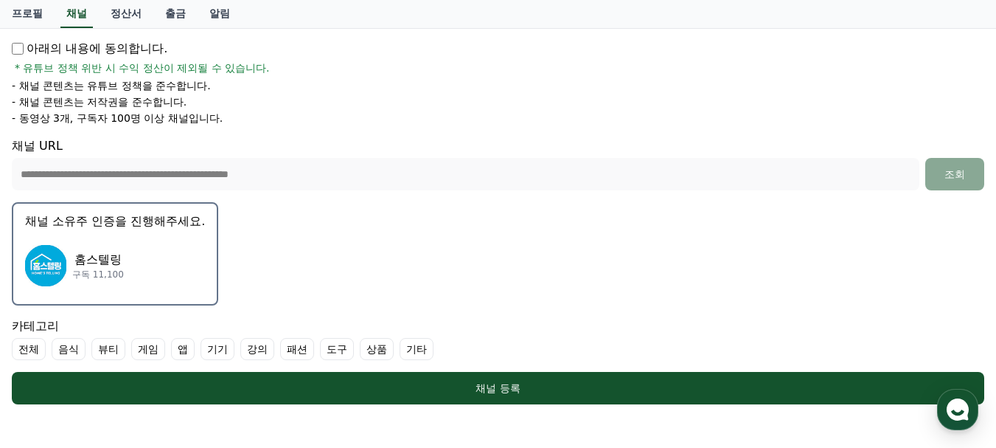
scroll to position [254, 0]
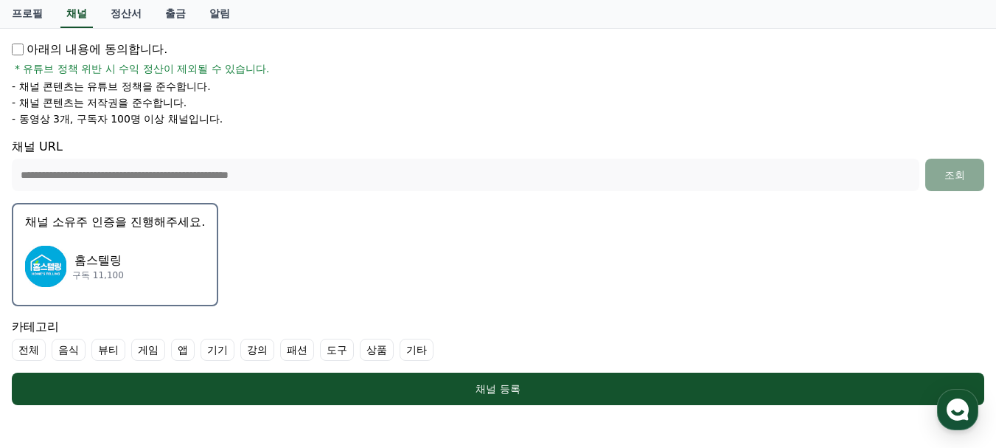
click at [425, 353] on label "기타" at bounding box center [417, 349] width 34 height 22
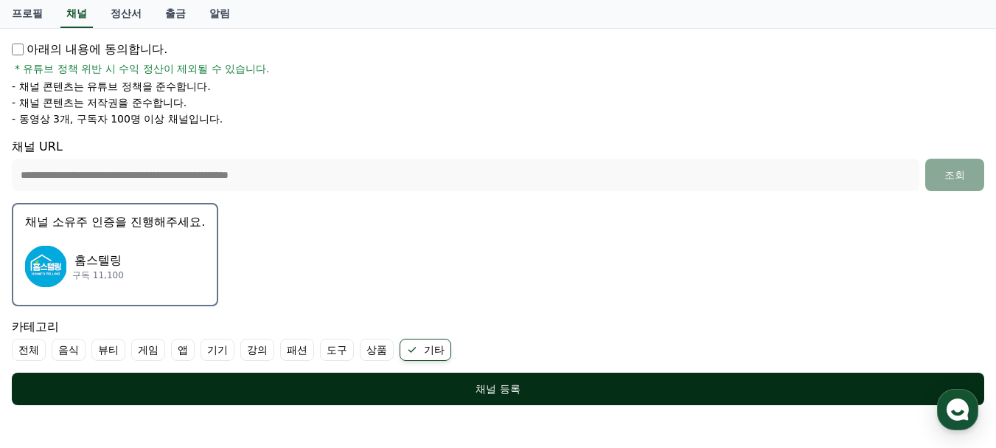
click at [422, 388] on div "채널 등록" at bounding box center [498, 388] width 914 height 15
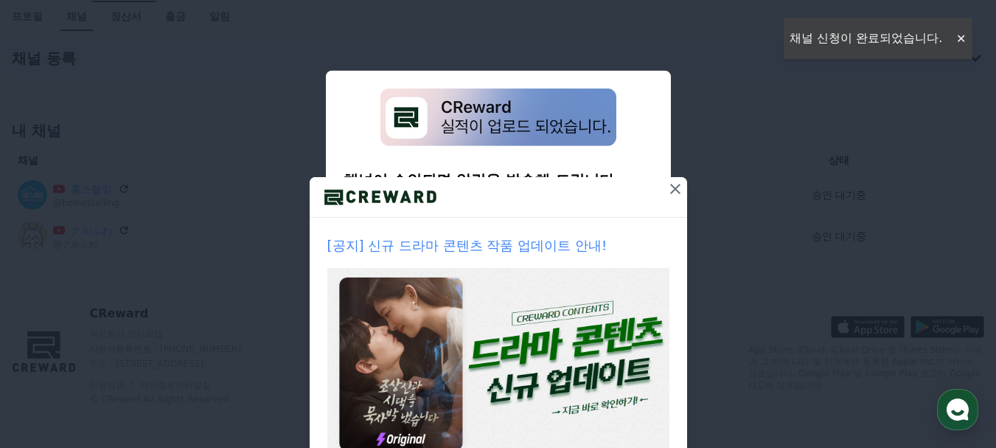
click at [667, 187] on icon at bounding box center [676, 189] width 18 height 18
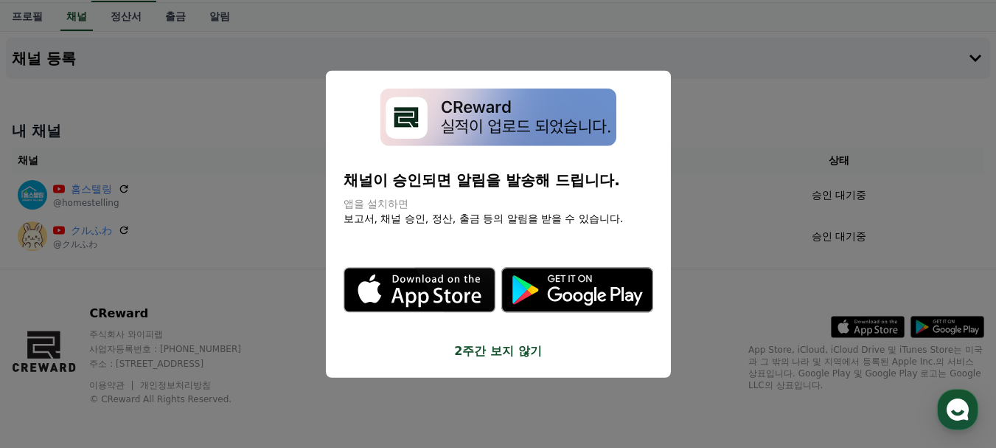
click at [727, 232] on button "close modal" at bounding box center [498, 224] width 996 height 448
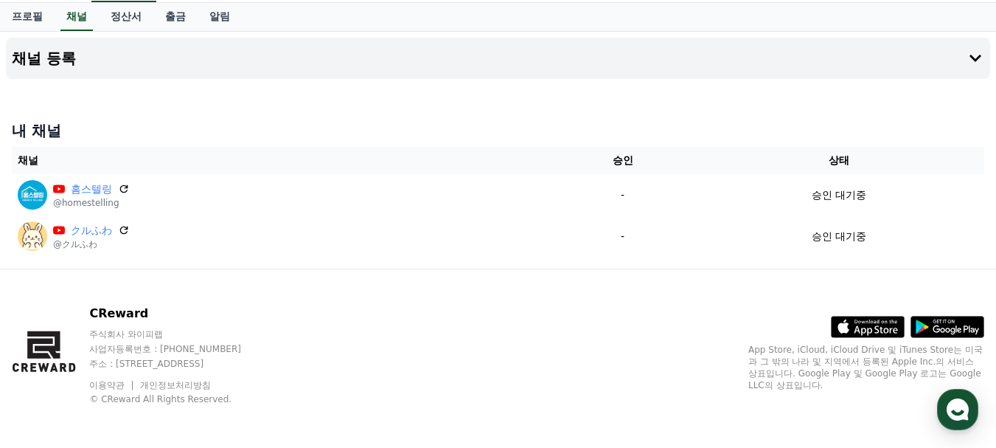
click at [504, 350] on div "CReward 주식회사 와이피랩 사업자등록번호 : 655-81-03655 주소 : 경기도 김포시 양촌읍 양곡로 495, 3층 305-비이16호…" at bounding box center [498, 360] width 996 height 183
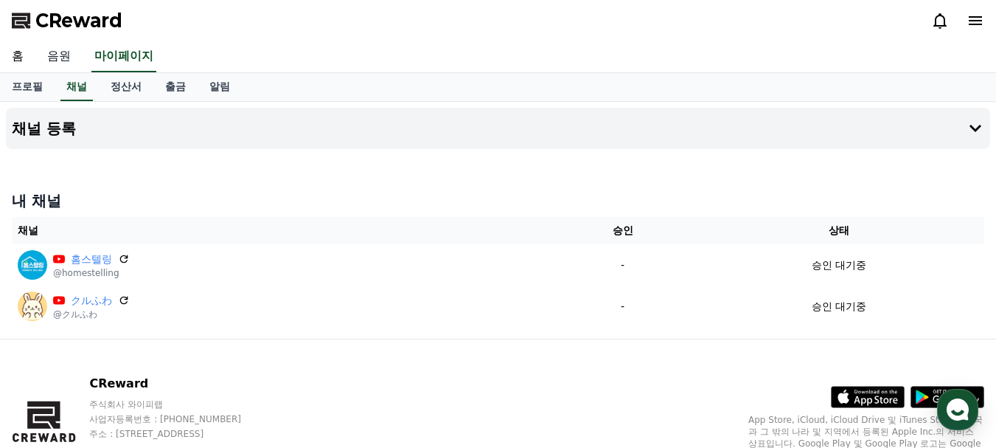
click at [61, 59] on link "음원" at bounding box center [58, 56] width 47 height 31
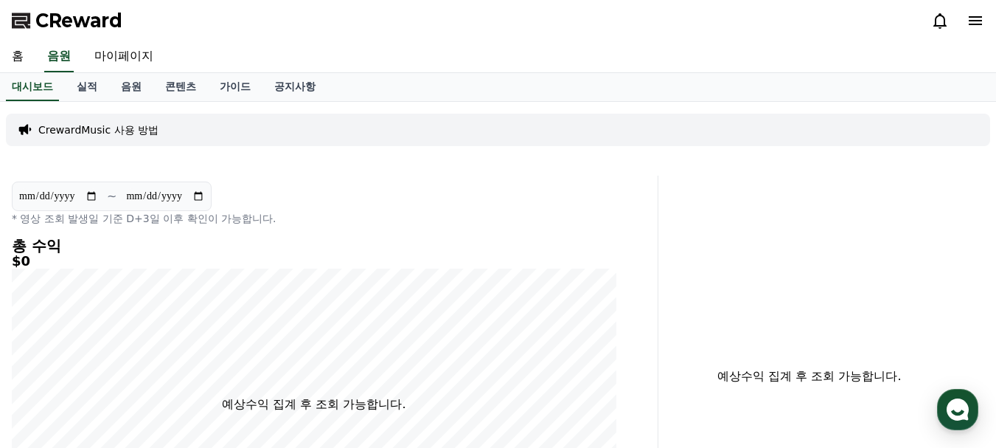
click at [117, 129] on p "CrewardMusic 사용 방법" at bounding box center [98, 129] width 120 height 15
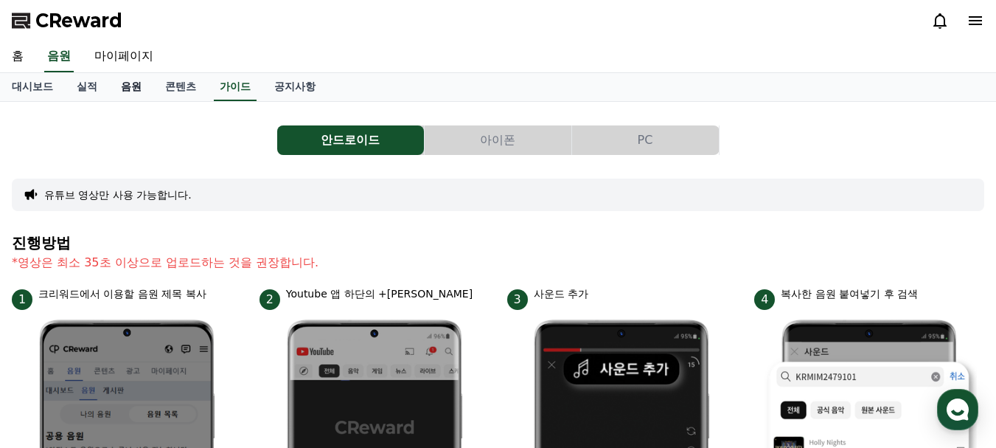
click at [126, 92] on link "음원" at bounding box center [131, 87] width 44 height 28
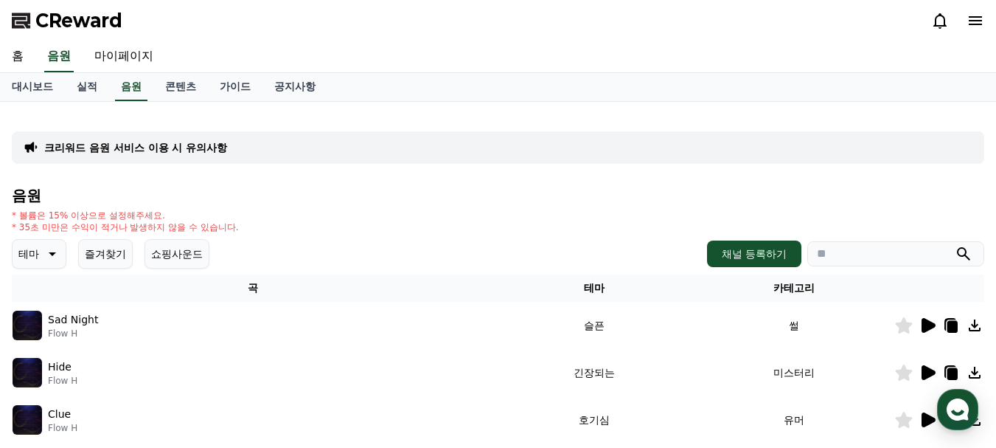
click at [107, 260] on button "즐겨찾기" at bounding box center [105, 253] width 55 height 29
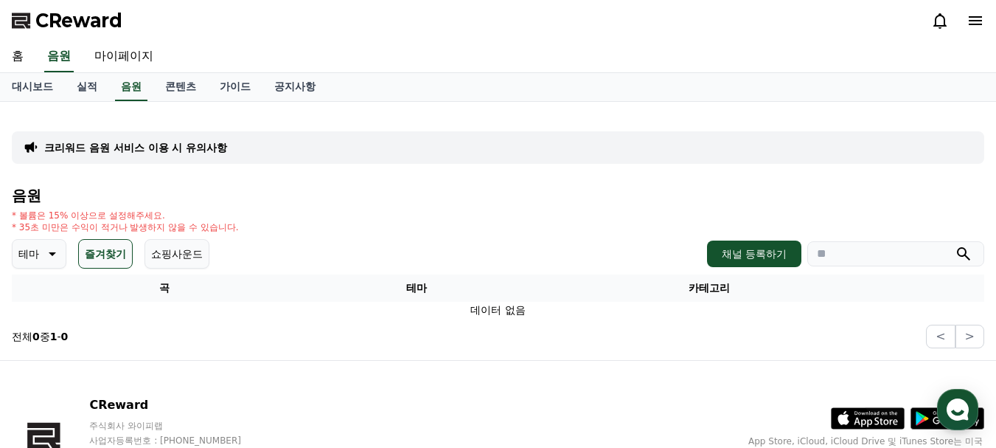
click at [100, 255] on button "즐겨찾기" at bounding box center [105, 253] width 55 height 29
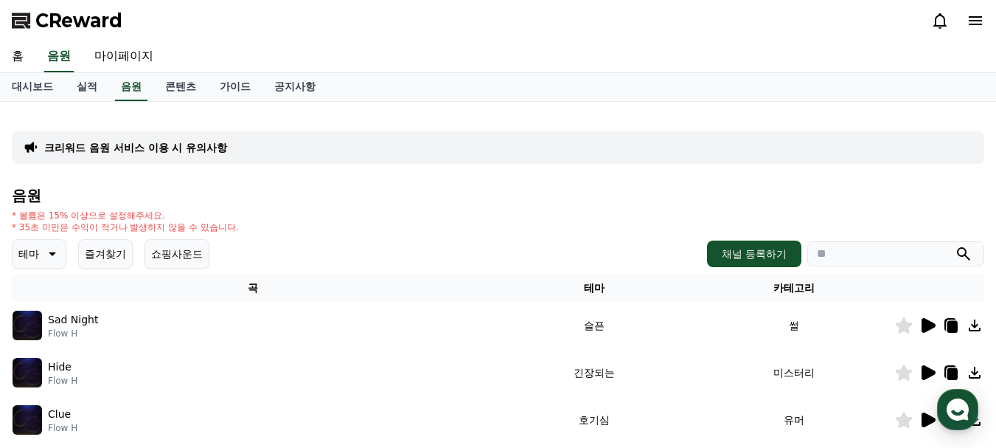
click at [181, 254] on button "쇼핑사운드" at bounding box center [177, 253] width 65 height 29
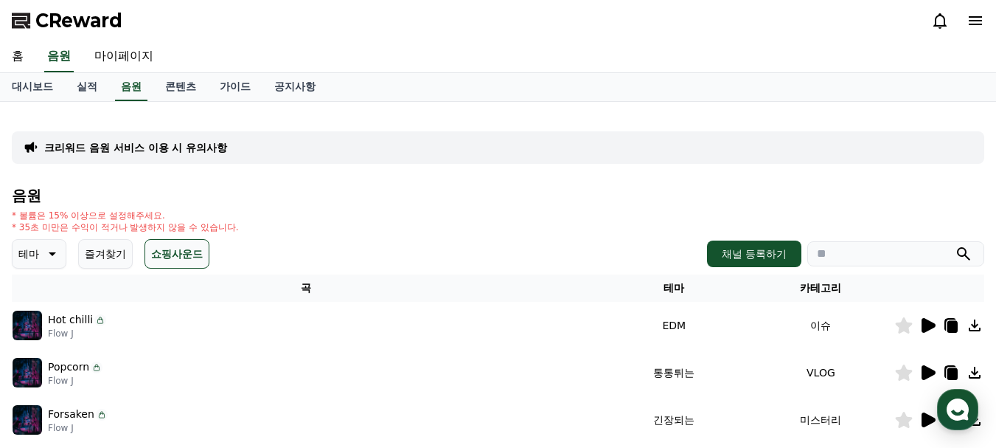
click at [147, 351] on td "Popcorn Flow J" at bounding box center [306, 372] width 589 height 47
click at [920, 324] on icon at bounding box center [928, 325] width 18 height 18
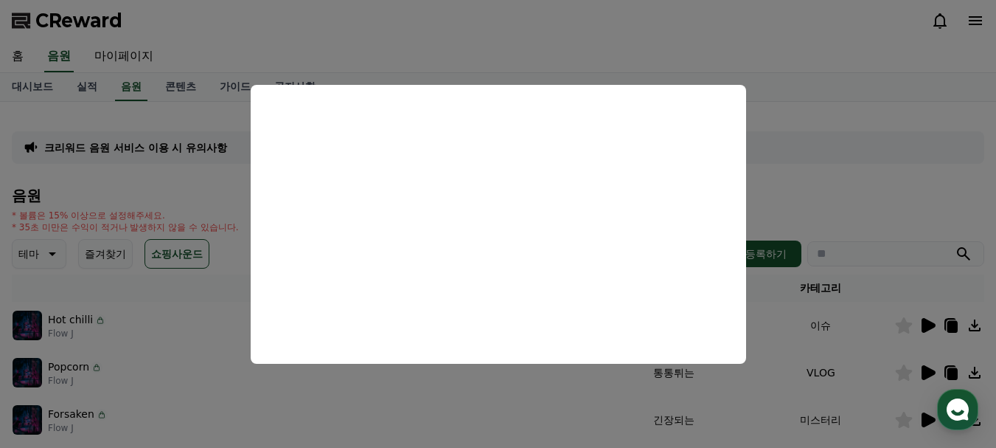
click at [810, 181] on button "close modal" at bounding box center [498, 224] width 996 height 448
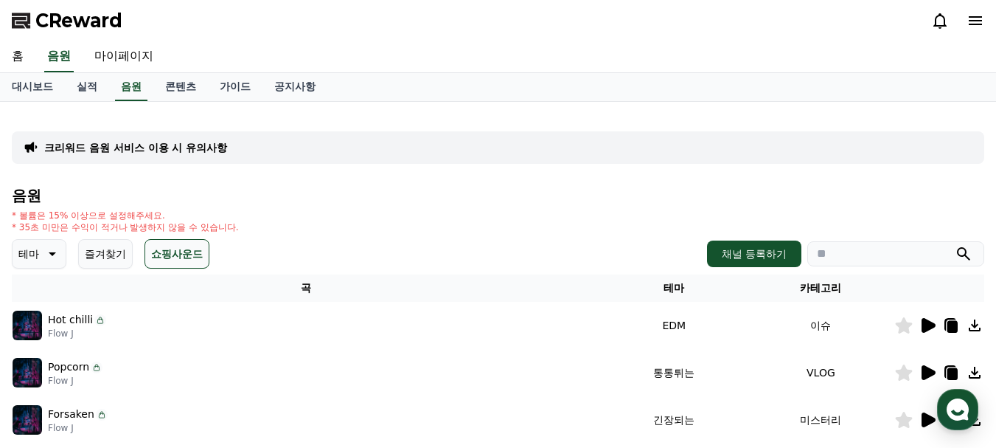
click at [41, 248] on button "테마" at bounding box center [39, 253] width 55 height 29
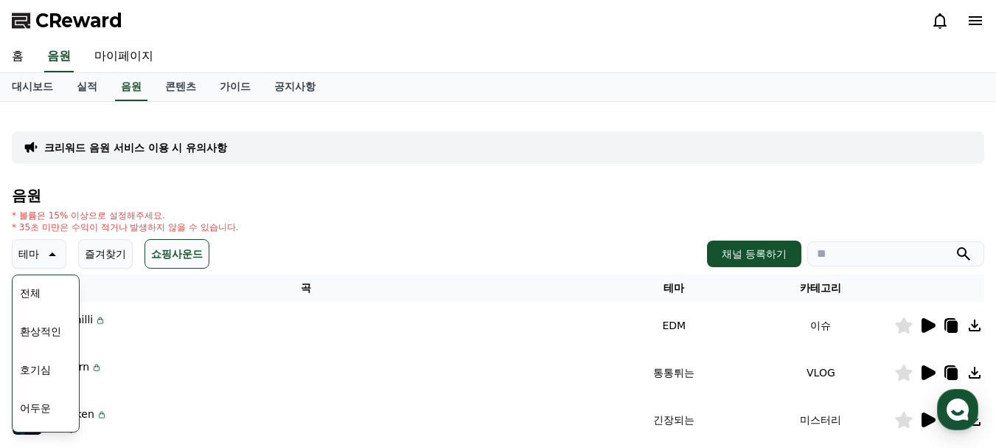
click at [41, 329] on button "환상적인" at bounding box center [40, 331] width 53 height 32
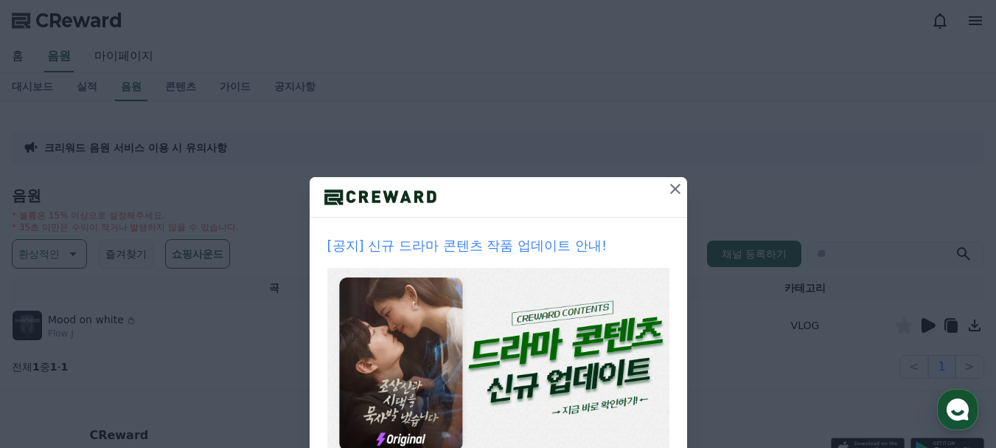
click at [667, 184] on icon at bounding box center [676, 189] width 18 height 18
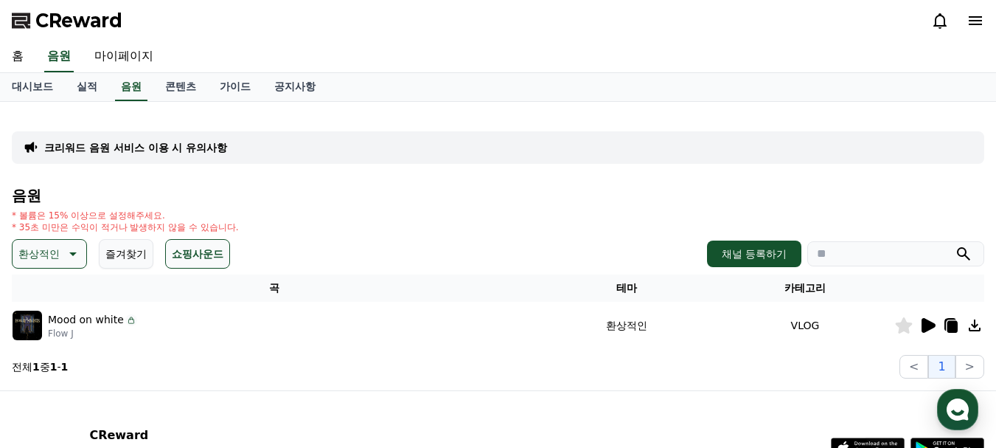
click at [920, 322] on icon at bounding box center [928, 325] width 18 height 18
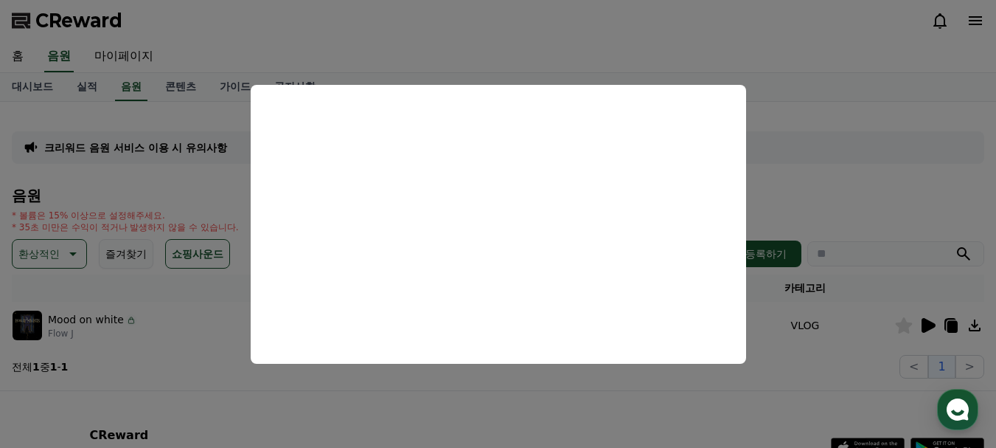
click at [827, 108] on button "close modal" at bounding box center [498, 224] width 996 height 448
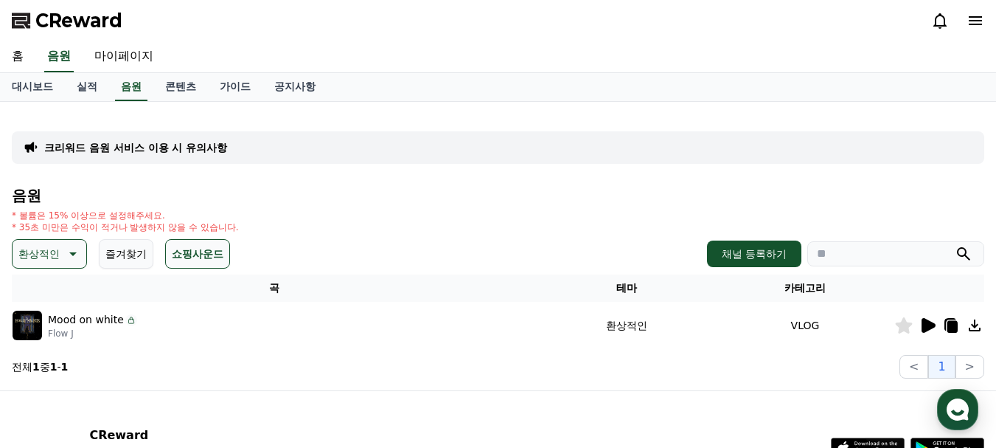
click at [34, 250] on p "환상적인" at bounding box center [38, 253] width 41 height 21
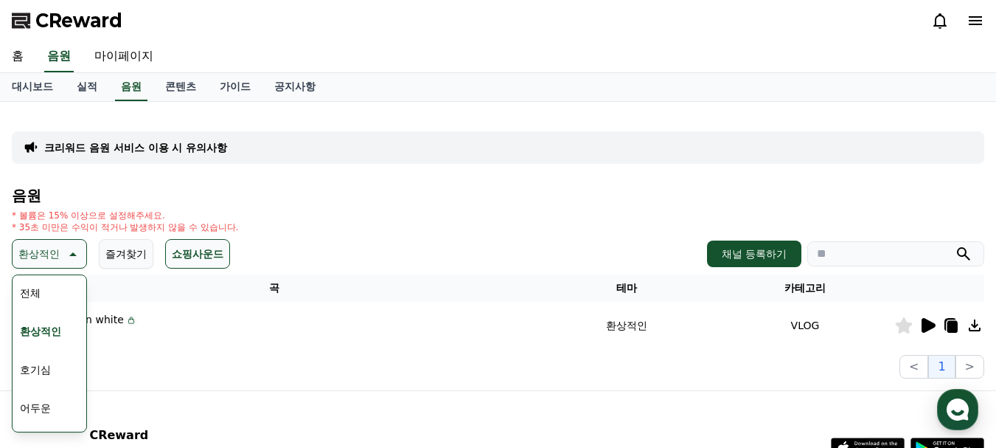
click at [41, 369] on button "호기심" at bounding box center [35, 369] width 43 height 32
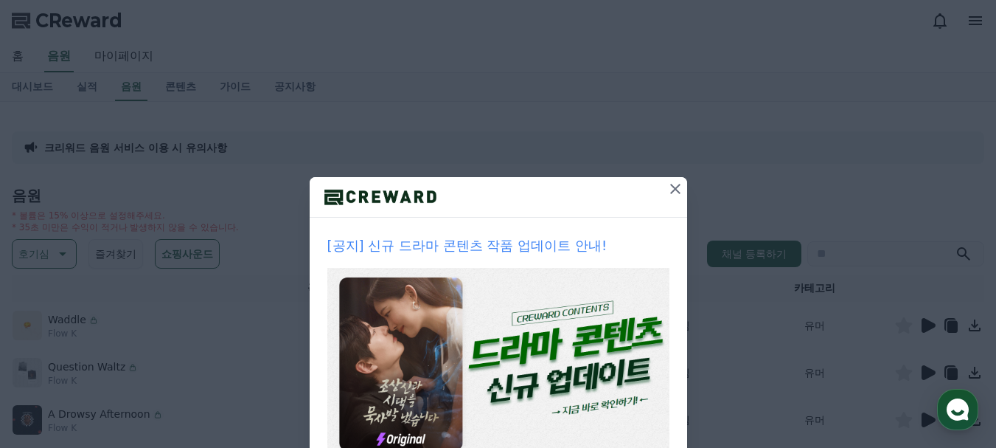
click at [667, 190] on icon at bounding box center [676, 189] width 18 height 18
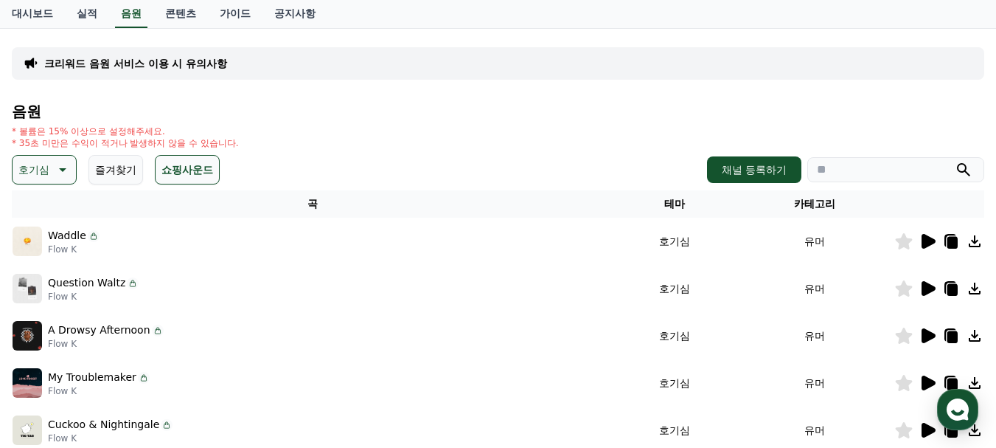
scroll to position [86, 0]
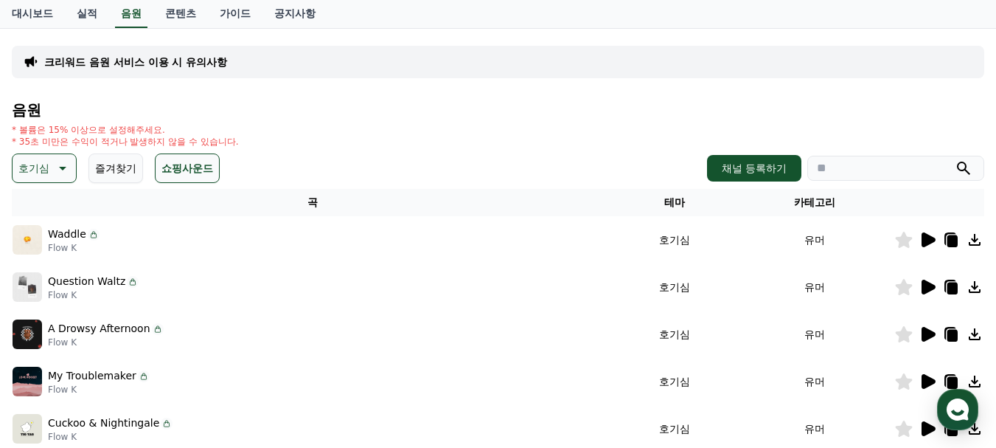
click at [932, 239] on icon at bounding box center [929, 239] width 14 height 15
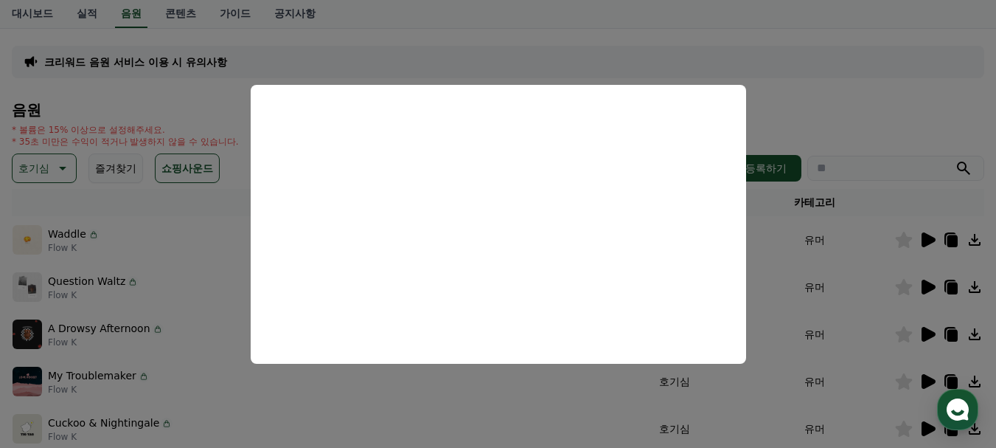
click at [784, 205] on button "close modal" at bounding box center [498, 224] width 996 height 448
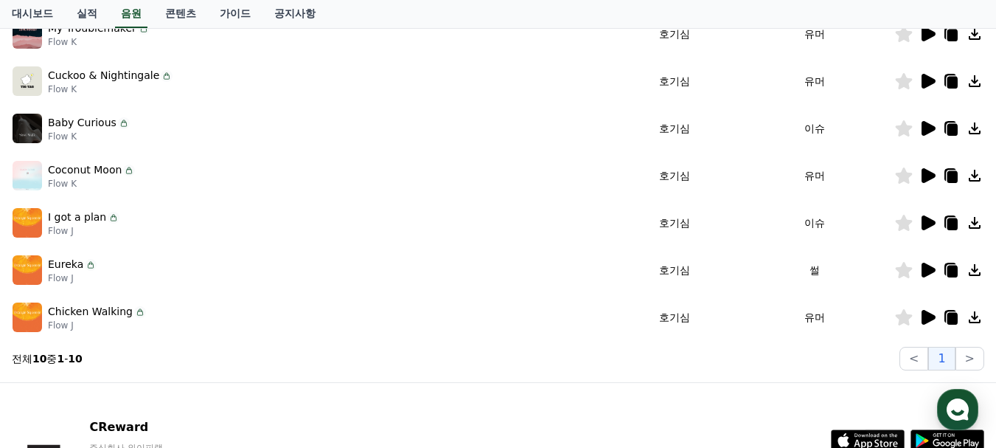
scroll to position [400, 0]
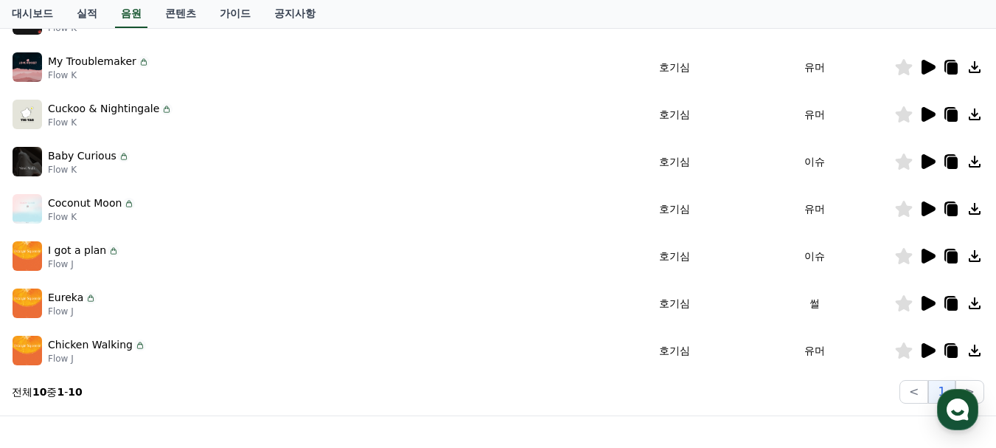
click at [928, 259] on icon at bounding box center [929, 255] width 14 height 15
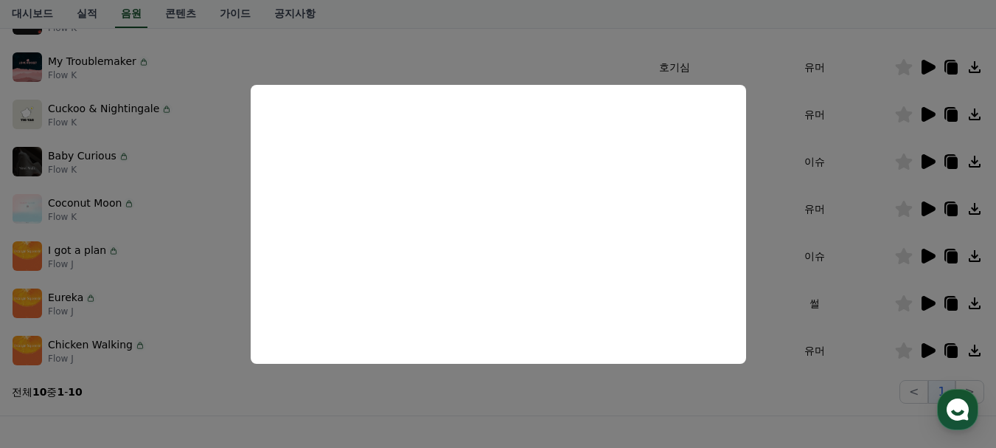
click at [828, 215] on button "close modal" at bounding box center [498, 224] width 996 height 448
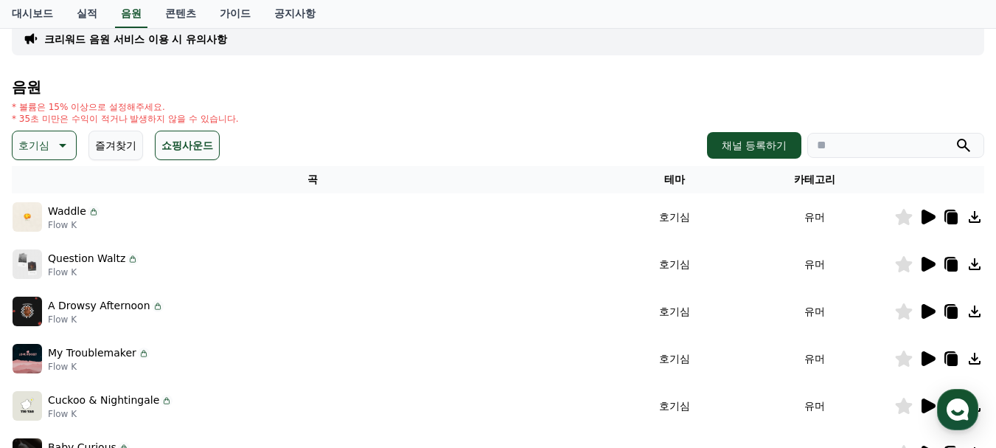
scroll to position [0, 0]
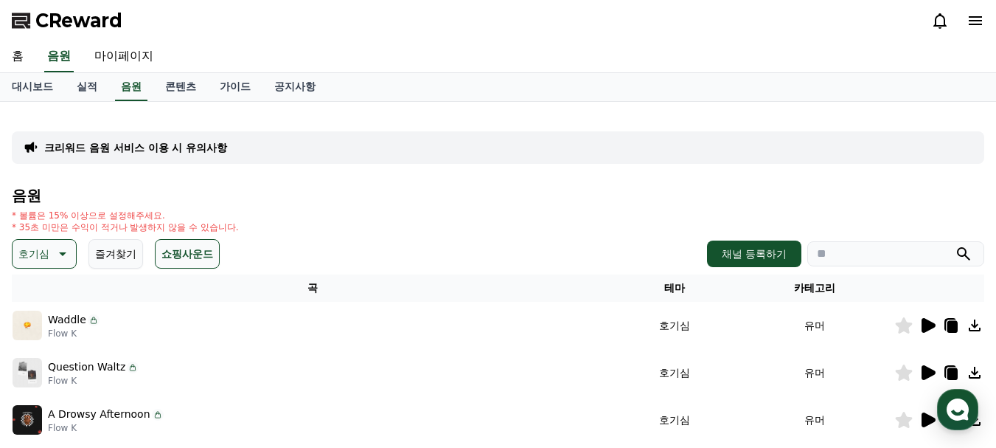
click at [51, 258] on button "호기심" at bounding box center [44, 253] width 65 height 29
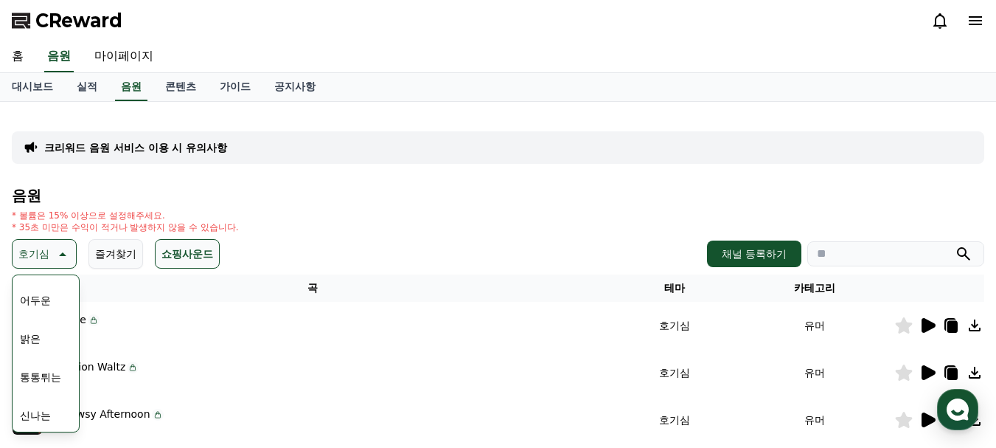
scroll to position [120, 0]
click at [38, 327] on button "밝은" at bounding box center [30, 326] width 32 height 32
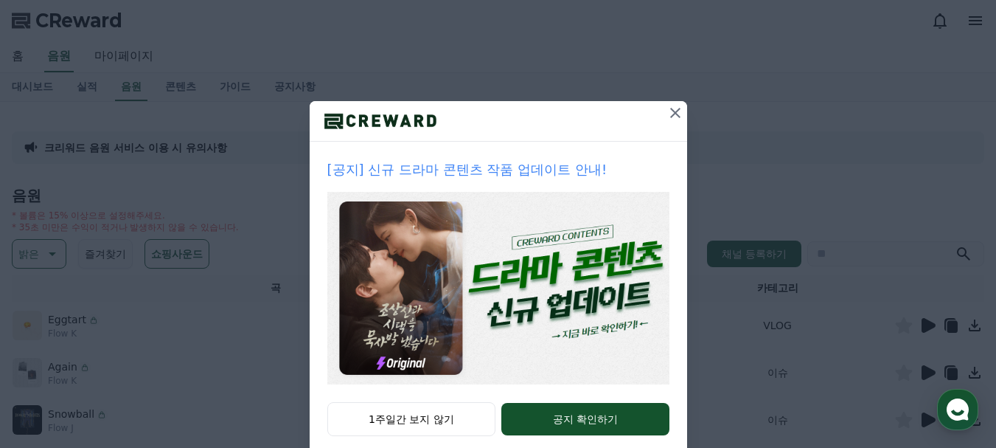
scroll to position [105, 0]
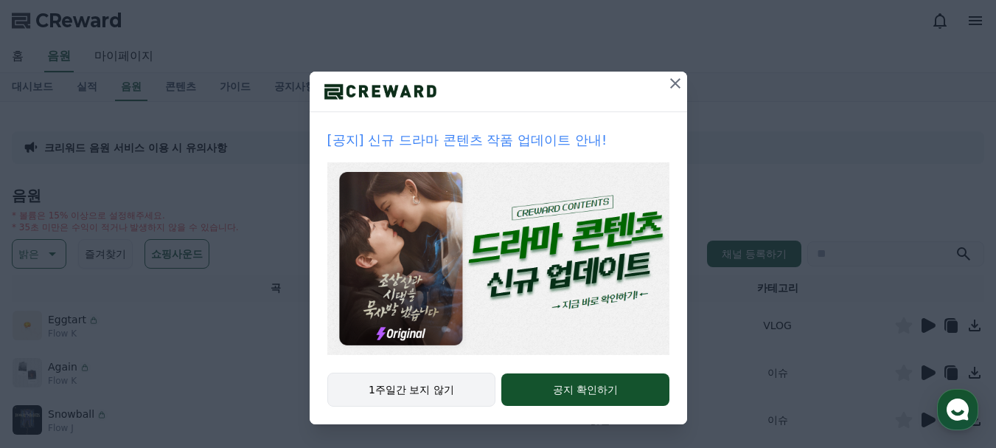
click at [430, 386] on button "1주일간 보지 않기" at bounding box center [411, 389] width 169 height 34
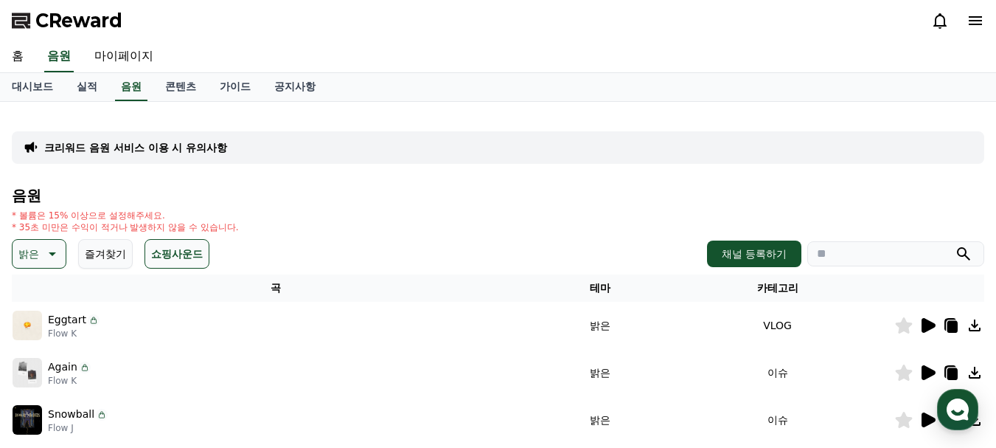
scroll to position [220, 0]
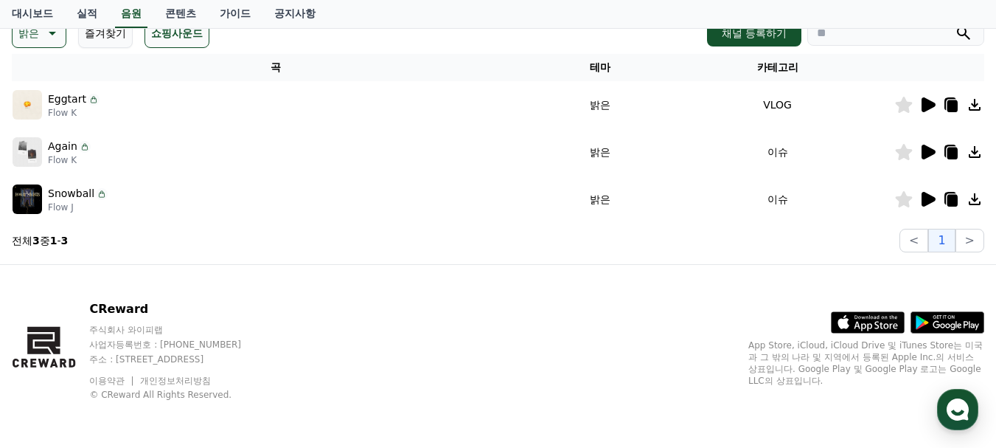
click at [924, 109] on icon at bounding box center [929, 104] width 14 height 15
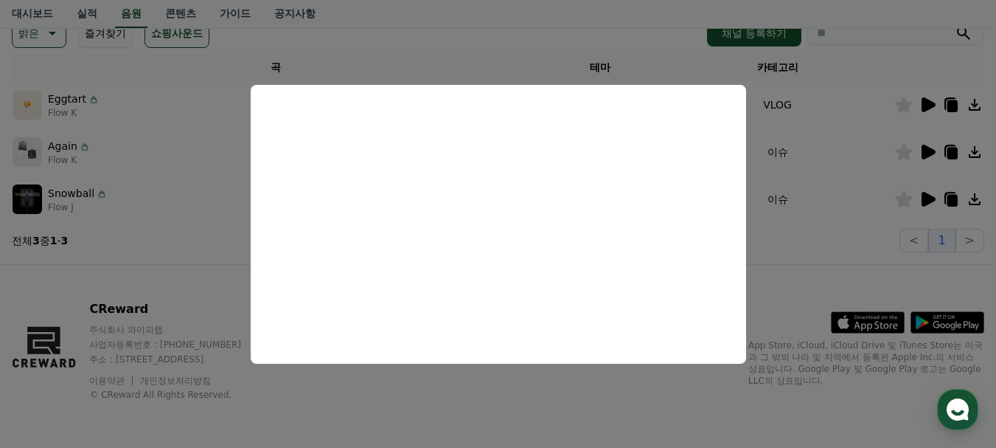
click at [804, 195] on button "close modal" at bounding box center [498, 224] width 996 height 448
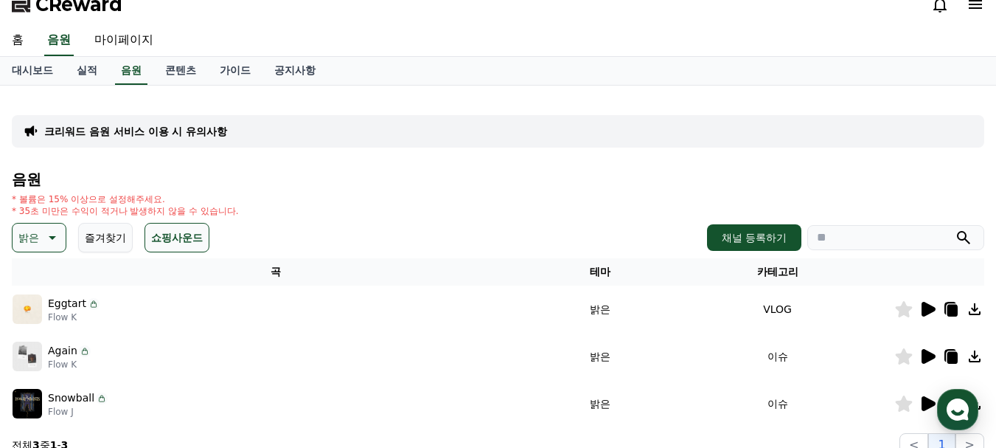
scroll to position [0, 0]
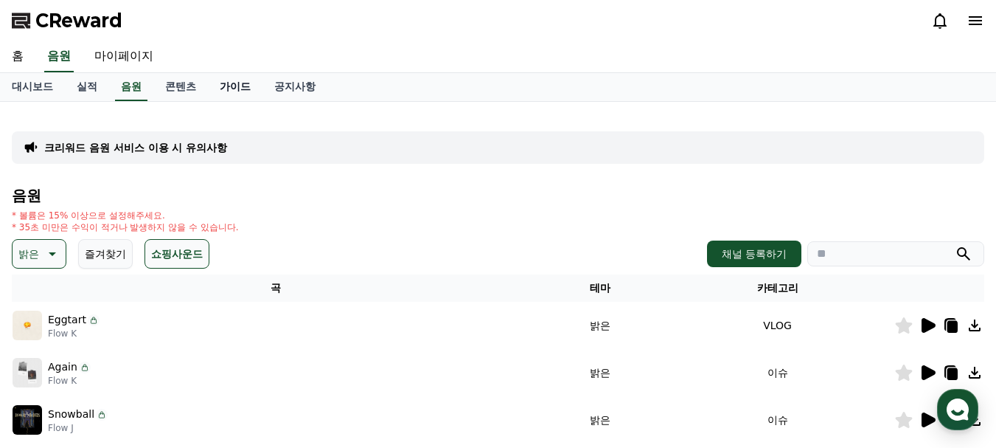
click at [243, 86] on link "가이드" at bounding box center [235, 87] width 55 height 28
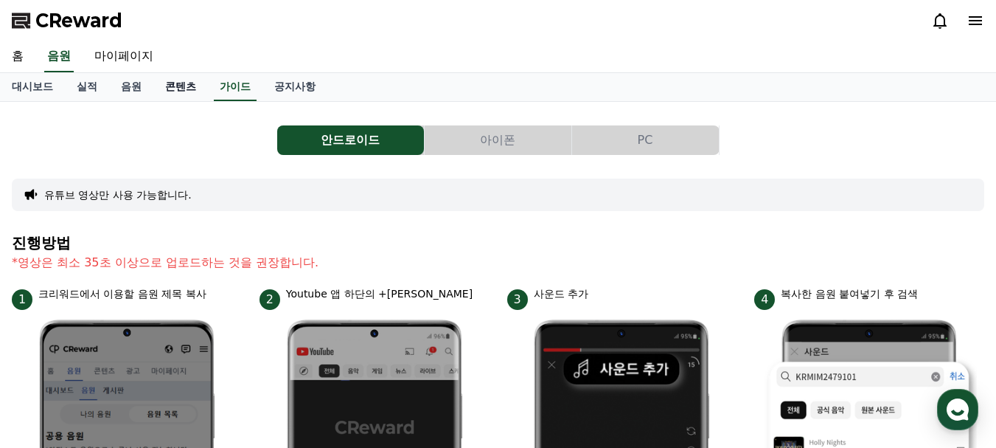
click at [175, 100] on link "콘텐츠" at bounding box center [180, 87] width 55 height 28
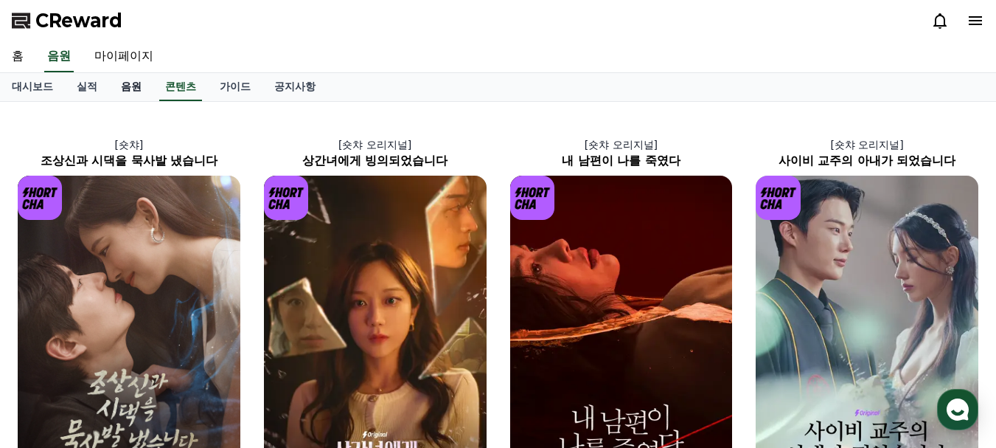
click at [139, 91] on link "음원" at bounding box center [131, 87] width 44 height 28
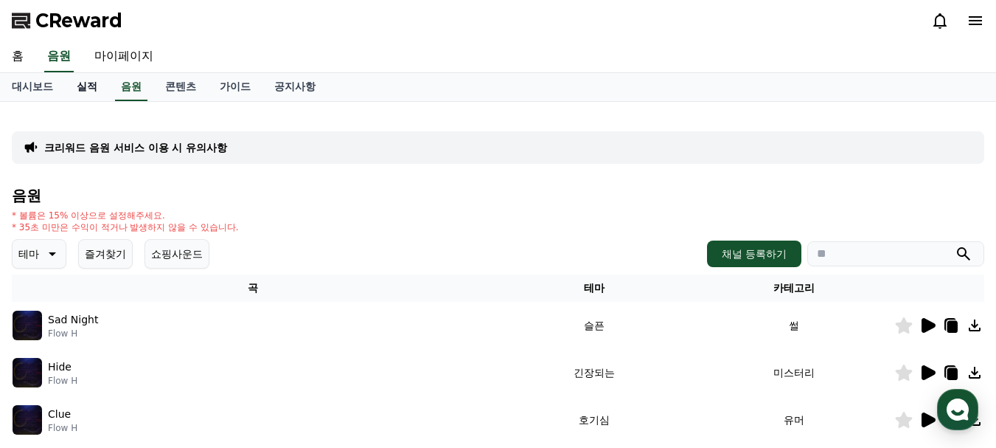
click at [94, 88] on link "실적" at bounding box center [87, 87] width 44 height 28
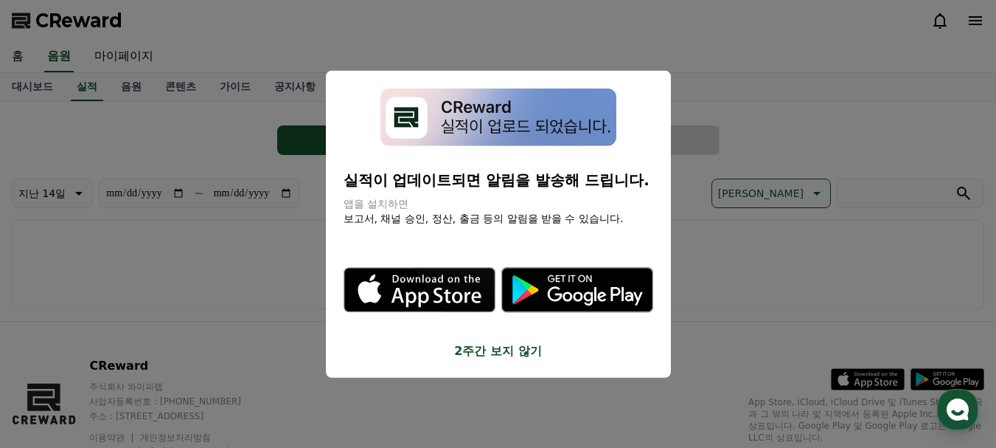
click at [215, 143] on button "close modal" at bounding box center [498, 224] width 996 height 448
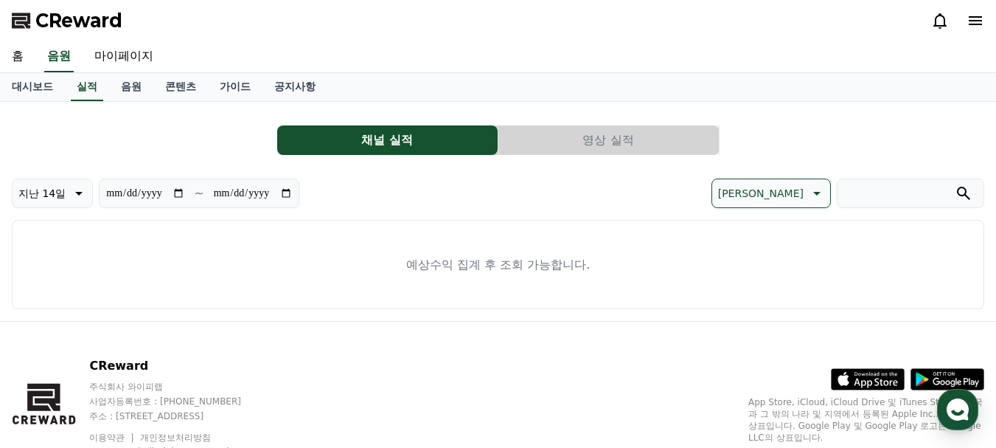
click at [568, 139] on button "영상 실적" at bounding box center [608, 139] width 220 height 29
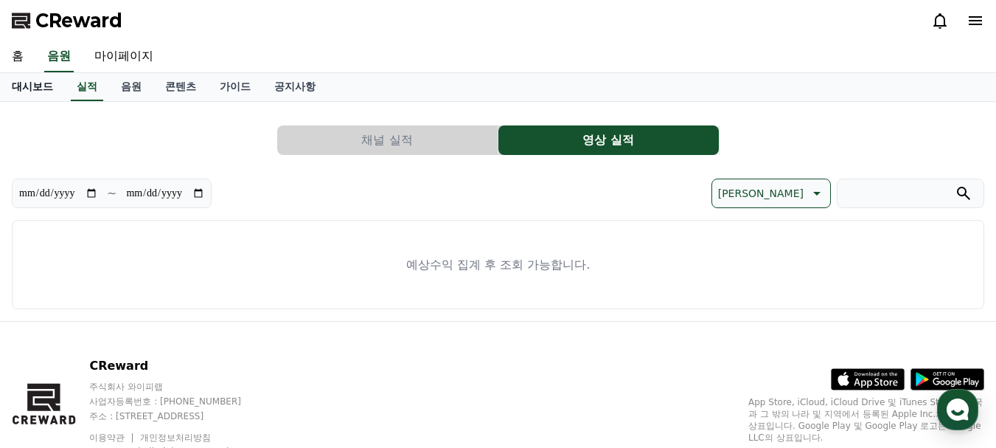
click at [29, 92] on link "대시보드" at bounding box center [32, 87] width 65 height 28
